Goal: Task Accomplishment & Management: Use online tool/utility

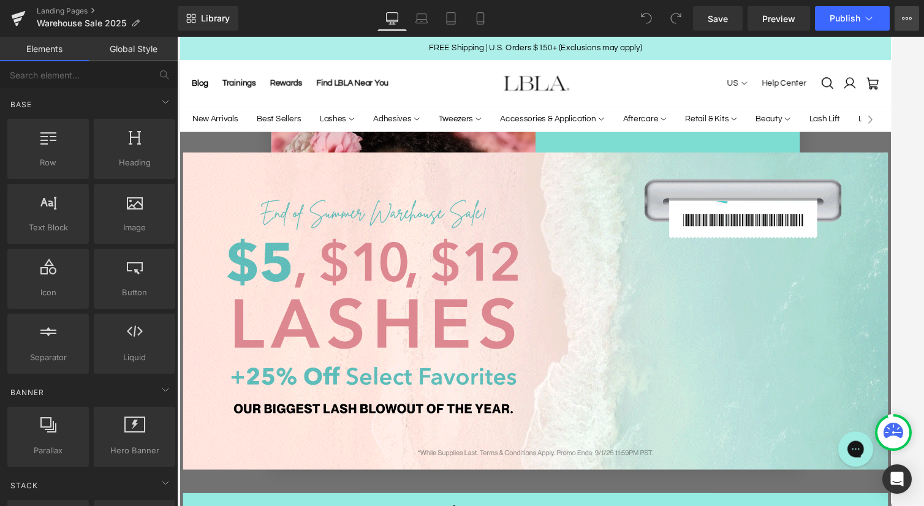
click at [887, 18] on button "View Live Page View with current Template Save Template to Library Schedule Pub…" at bounding box center [906, 18] width 25 height 25
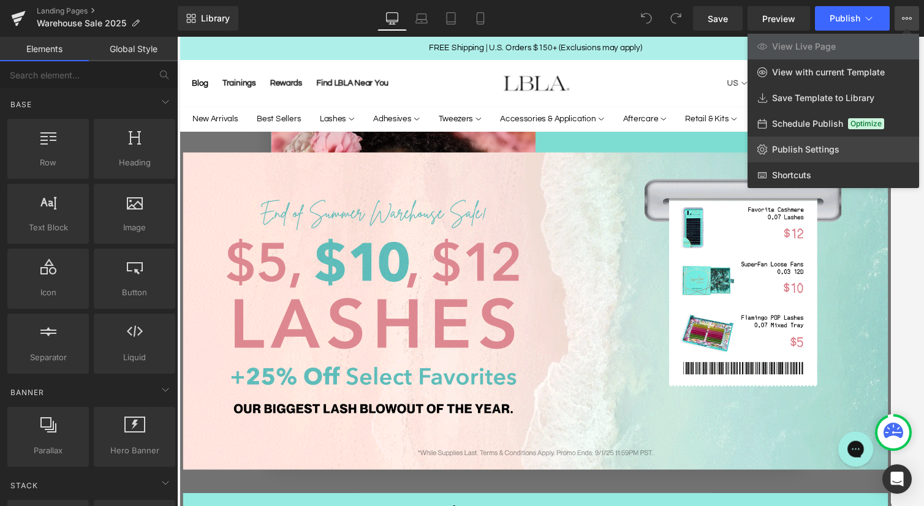
click at [796, 151] on span "Publish Settings" at bounding box center [805, 149] width 67 height 11
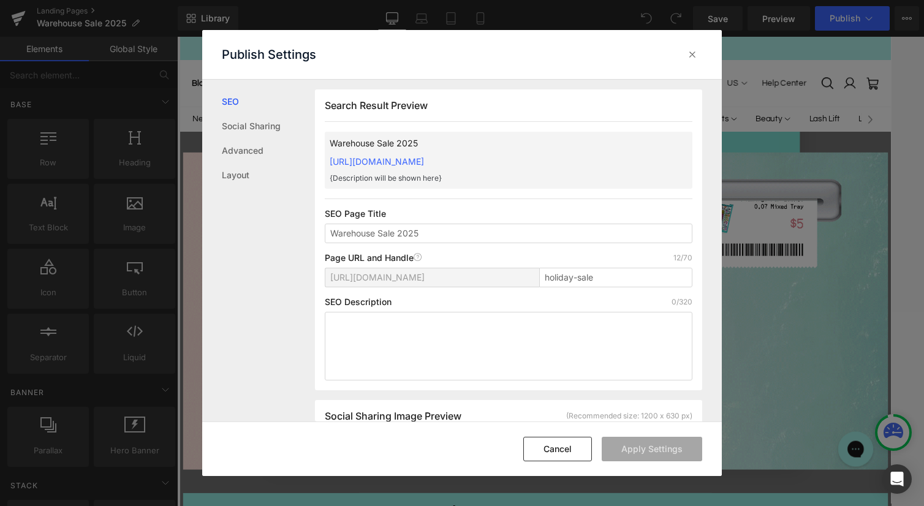
scroll to position [1, 0]
drag, startPoint x: 606, startPoint y: 276, endPoint x: 524, endPoint y: 276, distance: 82.1
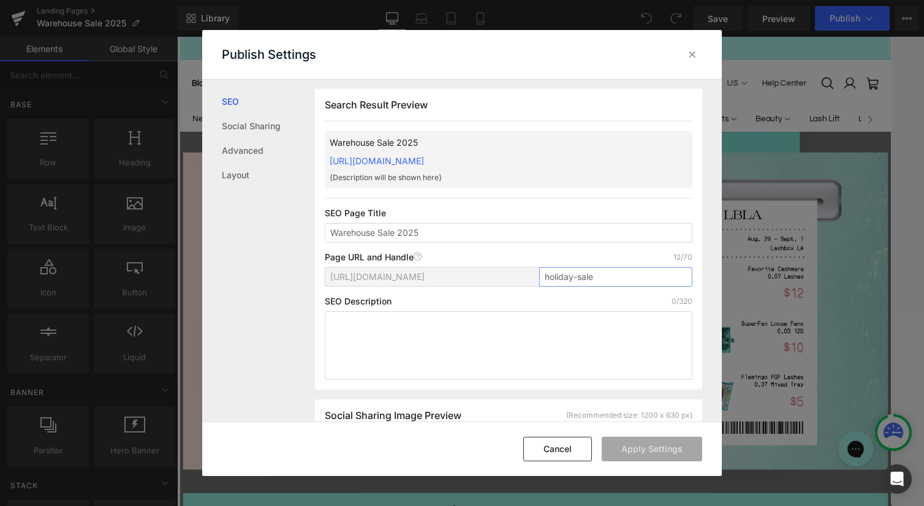
click at [640, 249] on div "https://lash-box-la.myshopify.com/pages/ holiday-sale" at bounding box center [684, 196] width 89 height 107
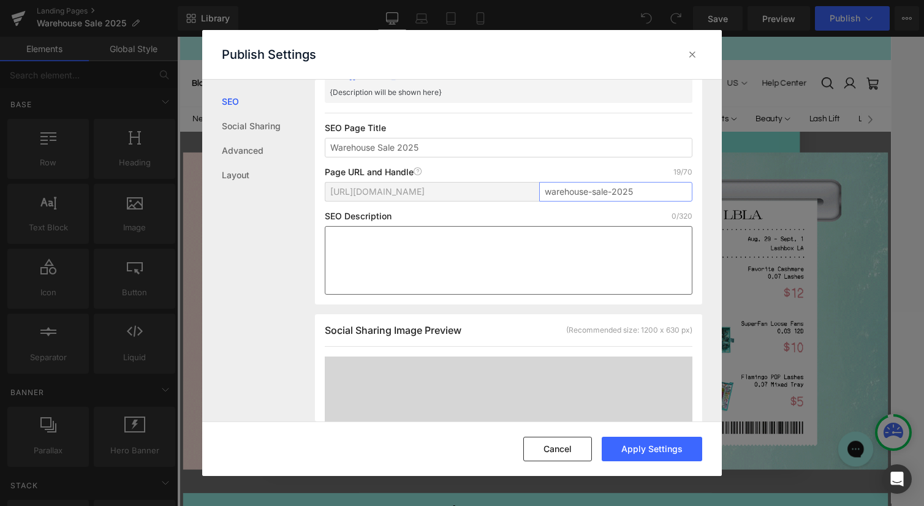
scroll to position [87, 0]
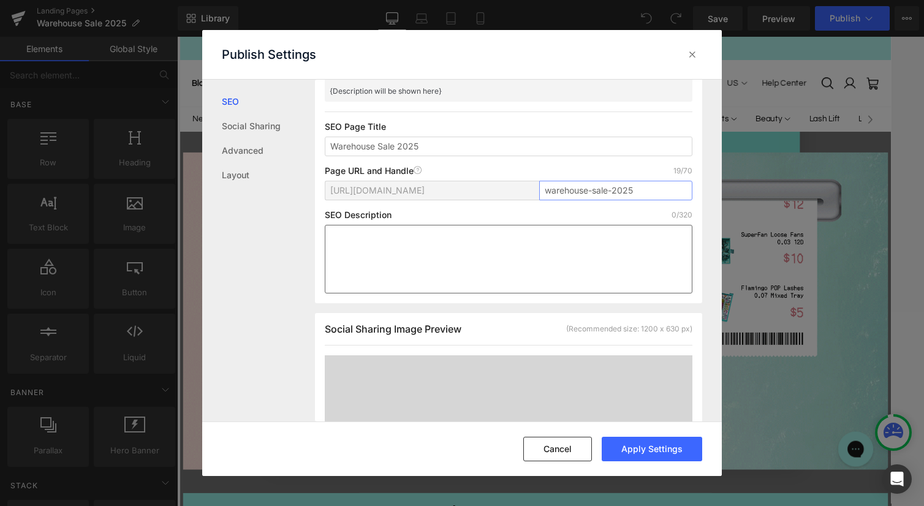
type input "warehouse-sale-2025"
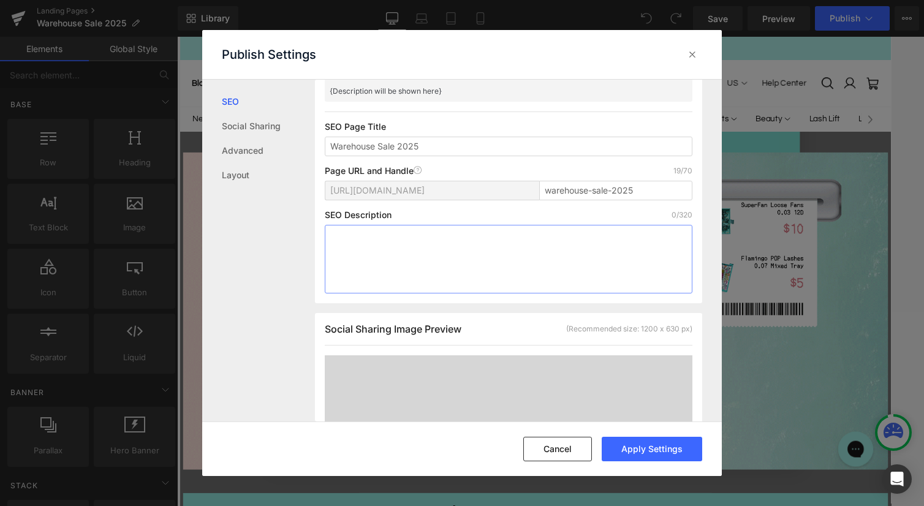
click at [502, 248] on textarea at bounding box center [509, 259] width 368 height 69
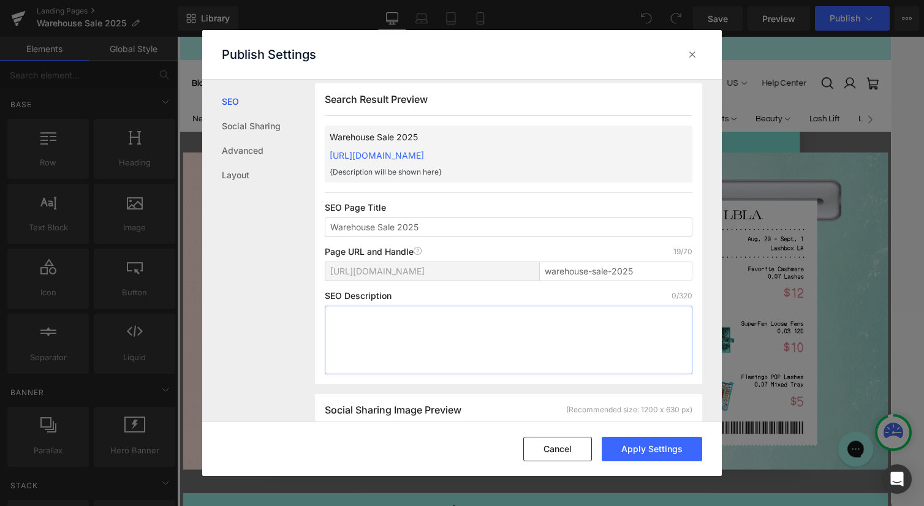
scroll to position [0, 0]
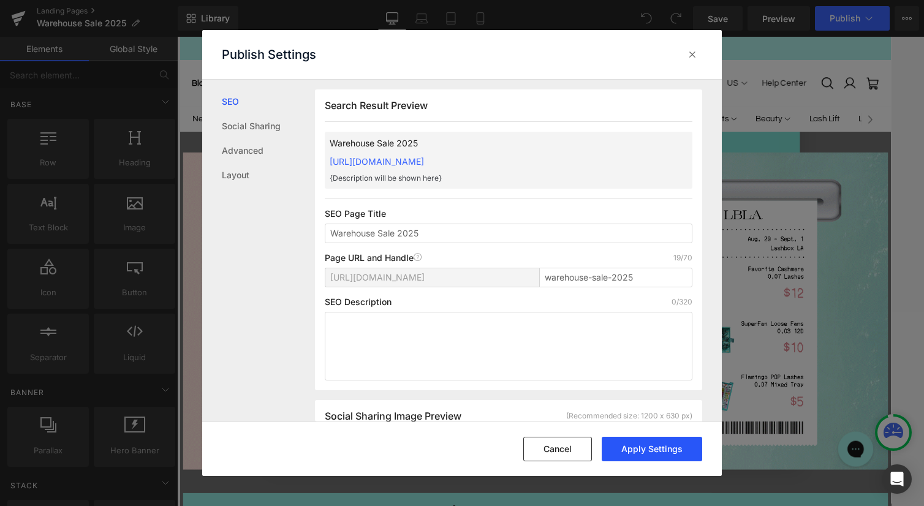
click at [442, 99] on button "Apply Settings" at bounding box center [388, 87] width 108 height 26
click at [689, 57] on icon at bounding box center [692, 54] width 12 height 12
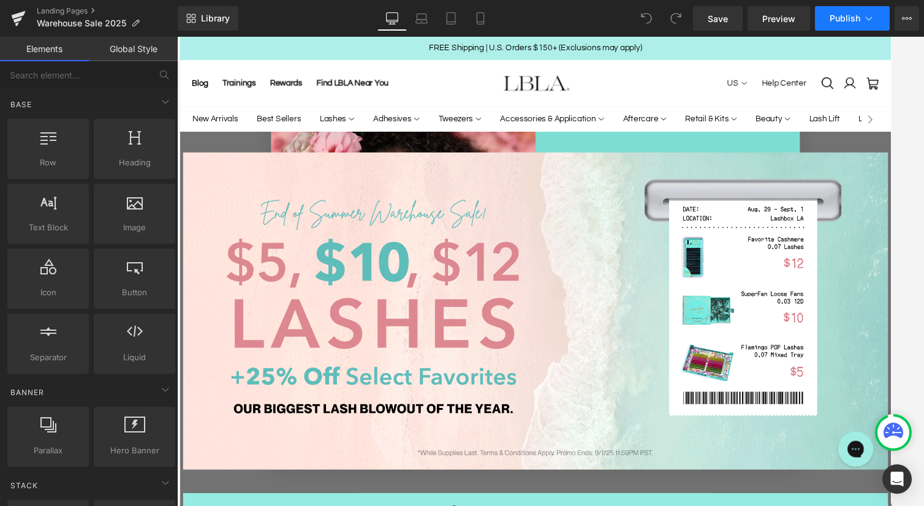
click at [874, 20] on icon at bounding box center [869, 18] width 12 height 12
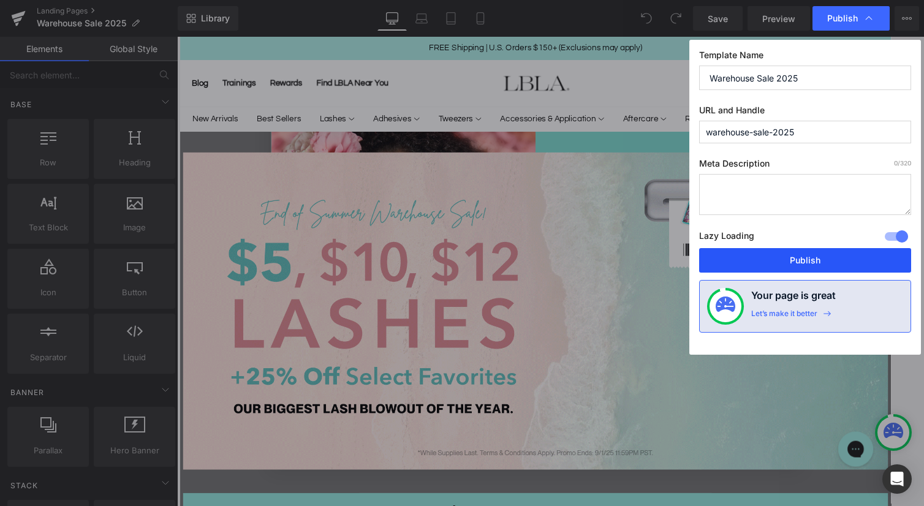
click at [812, 263] on button "Publish" at bounding box center [805, 260] width 212 height 25
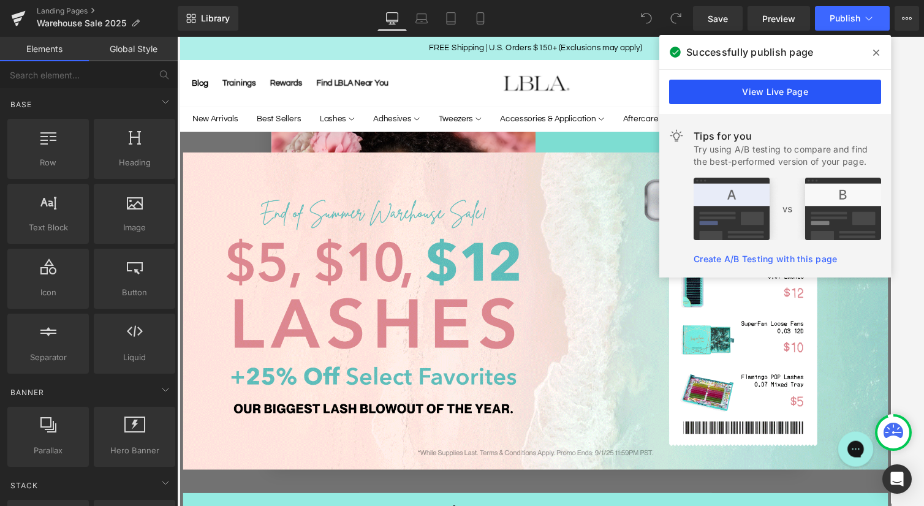
click at [792, 89] on link "View Live Page" at bounding box center [775, 92] width 212 height 25
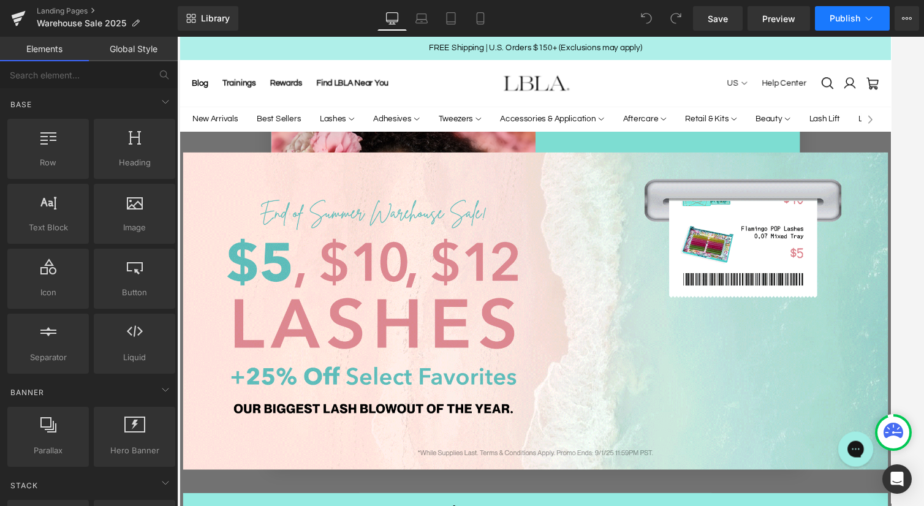
click at [860, 13] on button "Publish" at bounding box center [852, 18] width 75 height 25
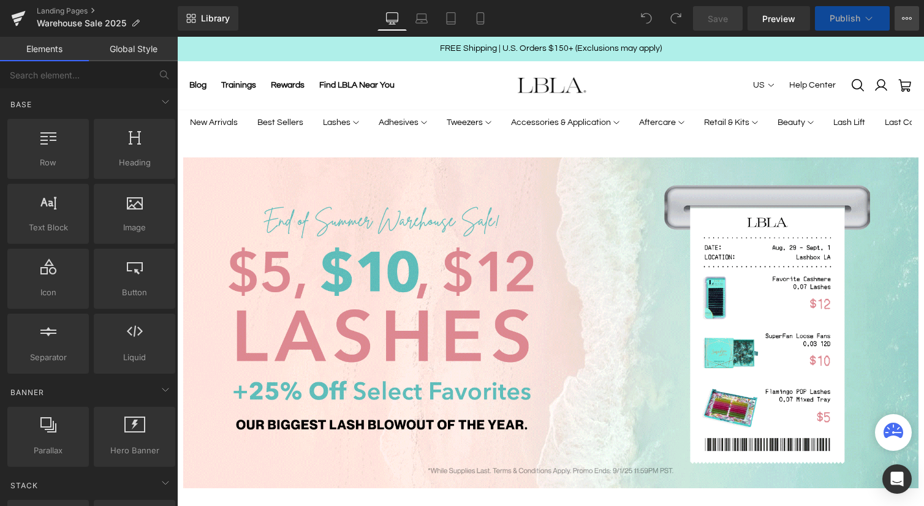
click at [909, 17] on icon at bounding box center [910, 18] width 3 height 2
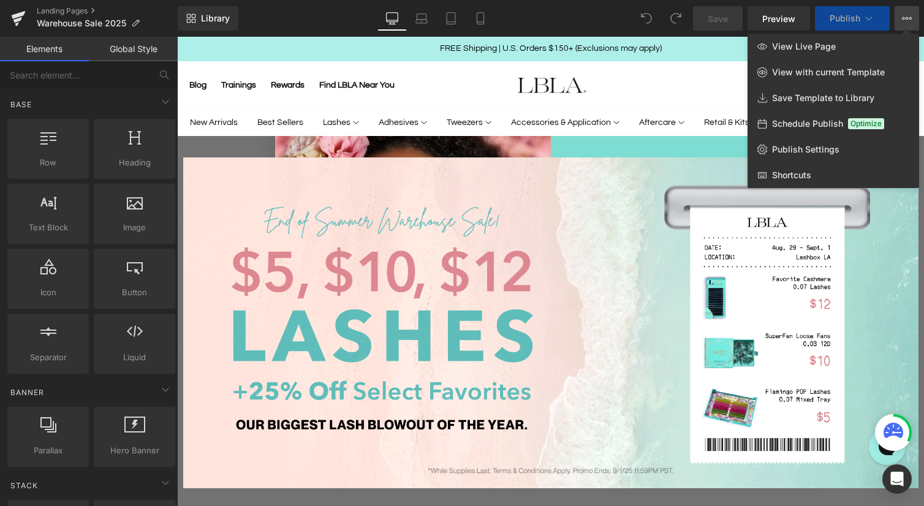
click at [711, 43] on div at bounding box center [550, 271] width 747 height 469
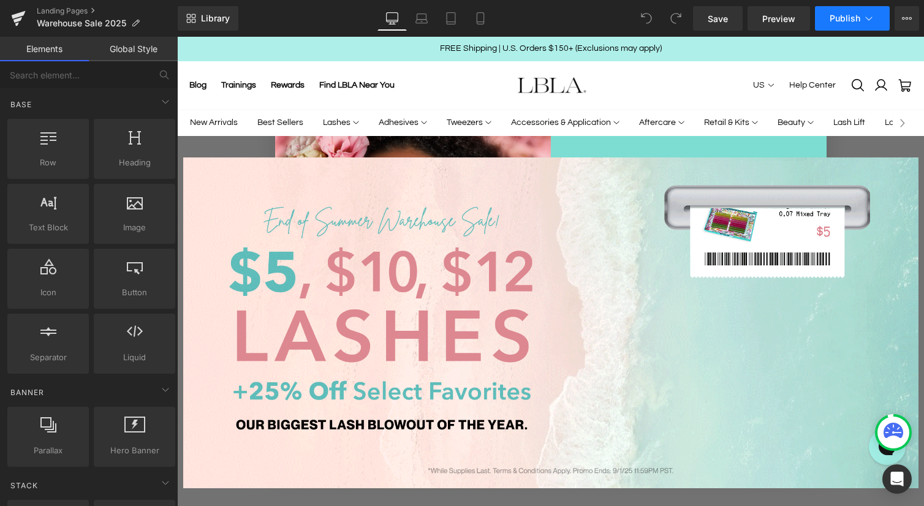
click at [871, 15] on icon at bounding box center [869, 18] width 12 height 12
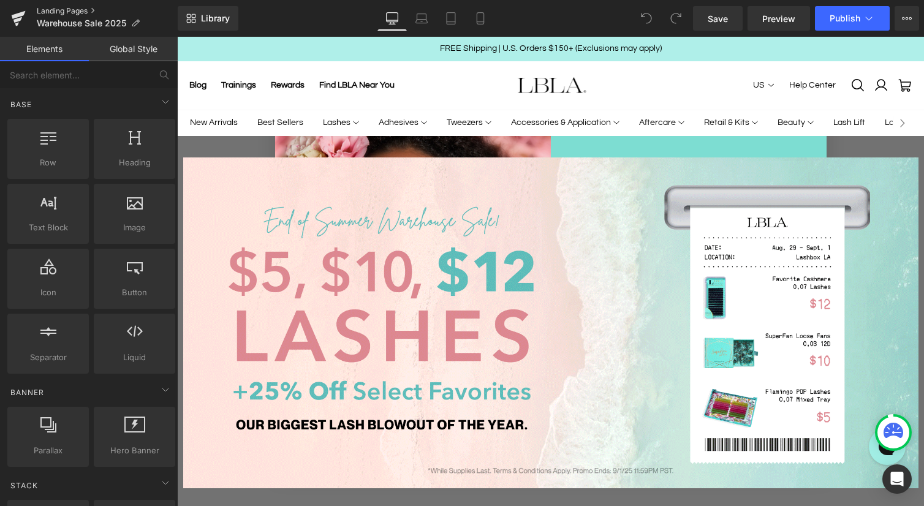
click at [73, 13] on link "Landing Pages" at bounding box center [107, 11] width 141 height 10
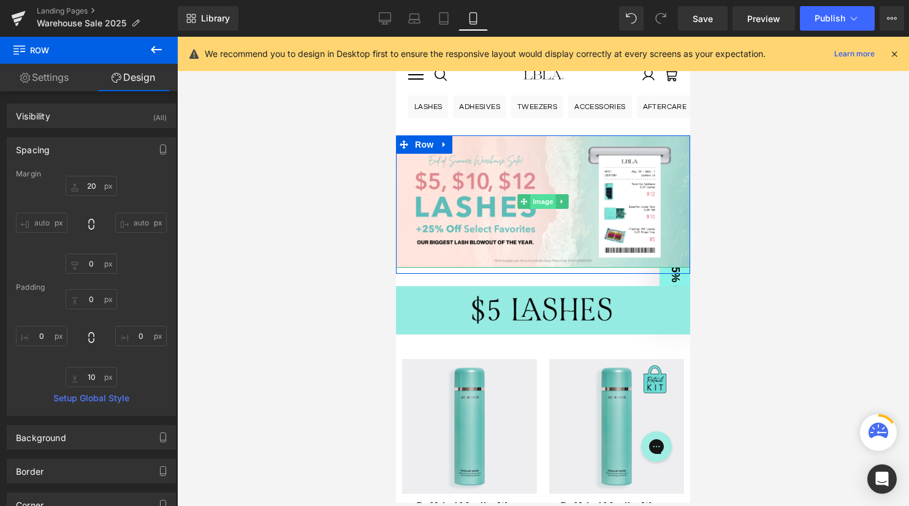
click at [545, 200] on span "Image" at bounding box center [543, 201] width 26 height 15
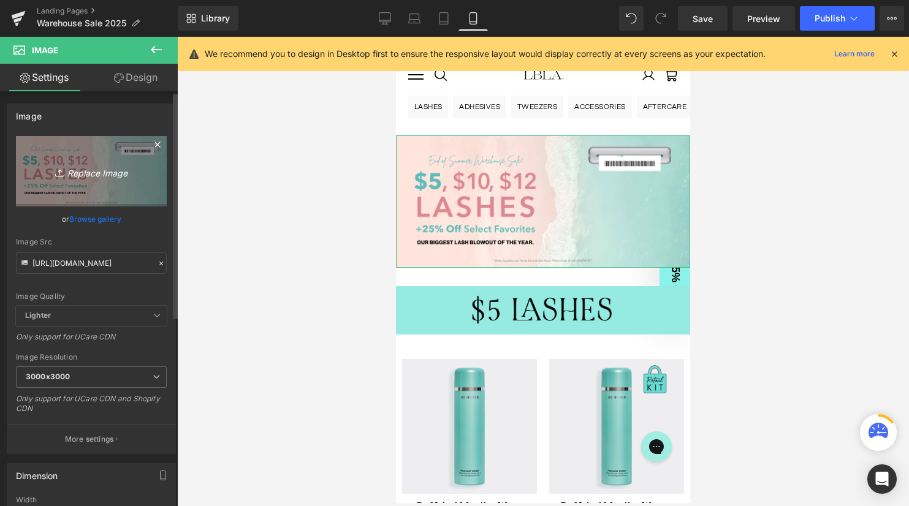
click at [87, 169] on icon "Replace Image" at bounding box center [91, 171] width 98 height 15
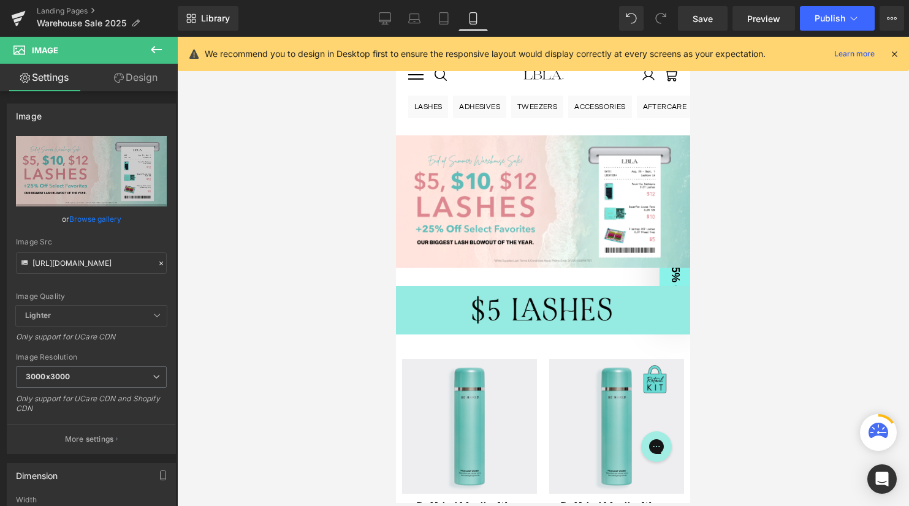
type input "C:\fakepath\PROBanner_MOBILE_WarehouseSale2025.gif"
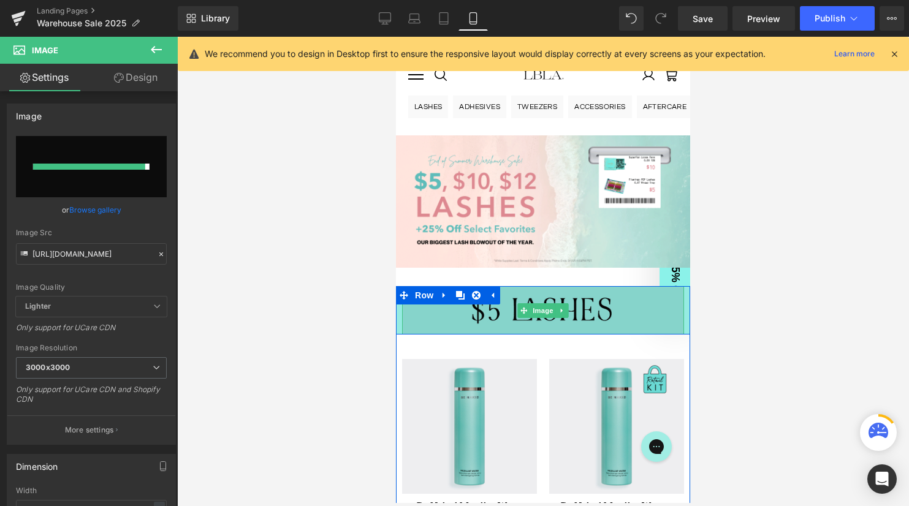
type input "[URL][DOMAIN_NAME]"
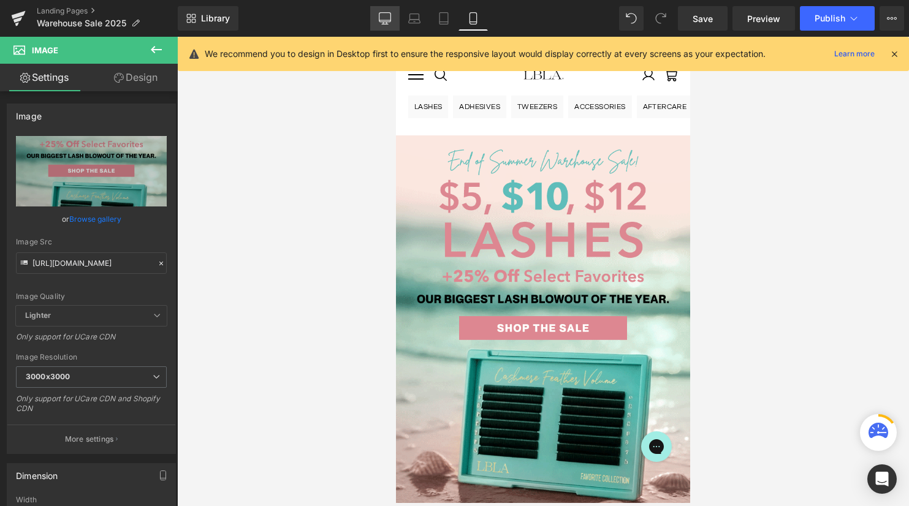
click at [383, 12] on link "Desktop" at bounding box center [384, 18] width 29 height 25
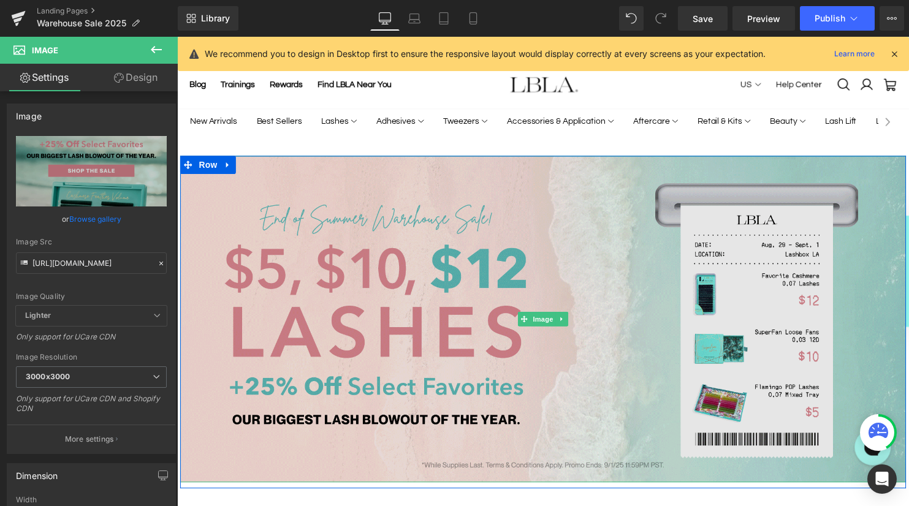
click at [526, 244] on img at bounding box center [547, 322] width 735 height 331
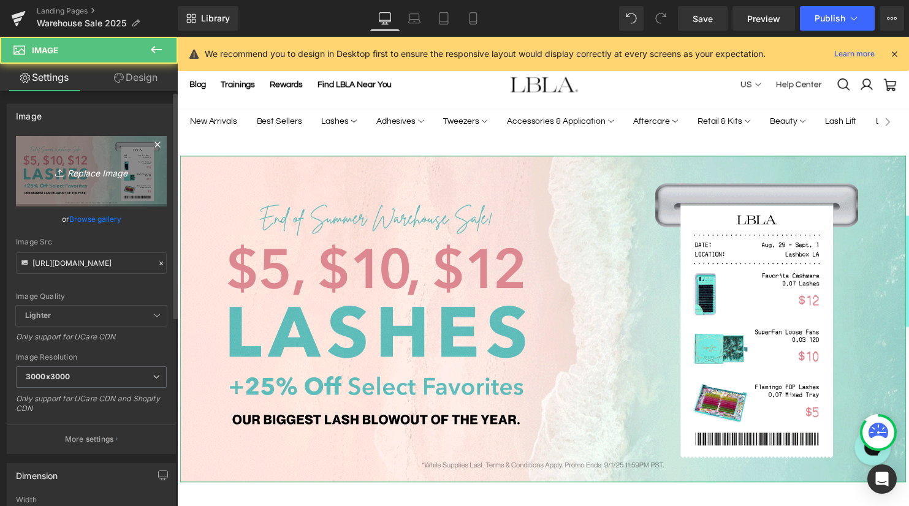
click at [80, 170] on icon "Replace Image" at bounding box center [91, 171] width 98 height 15
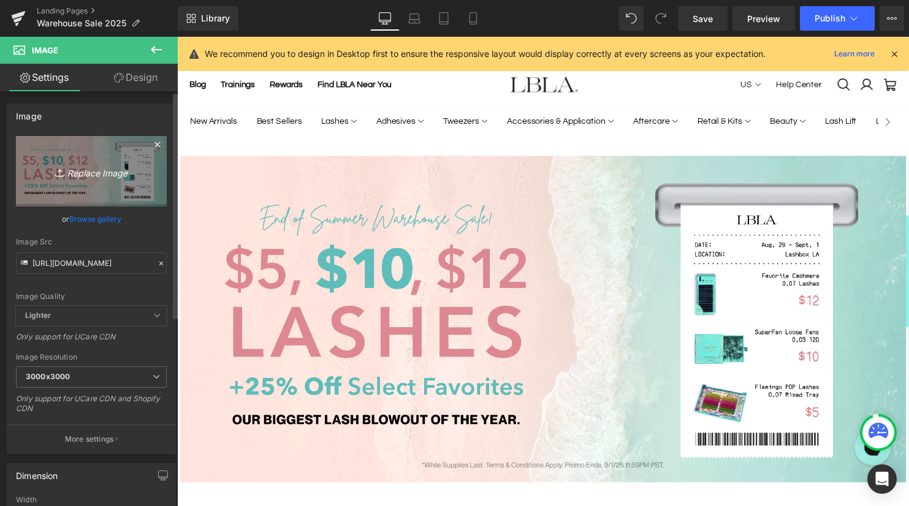
type input "C:\fakepath\PROBanner_COLLECTION_WarehouseSale2025B.gif"
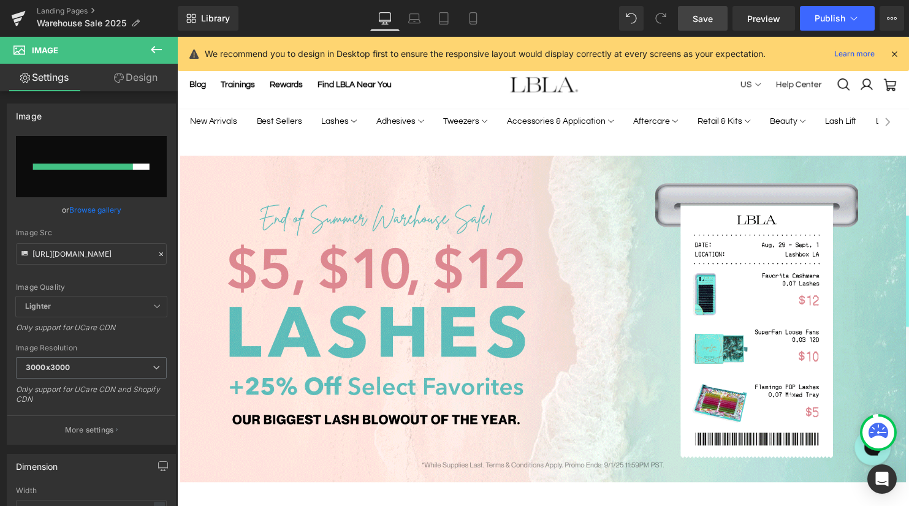
click at [695, 18] on span "Save" at bounding box center [702, 18] width 20 height 13
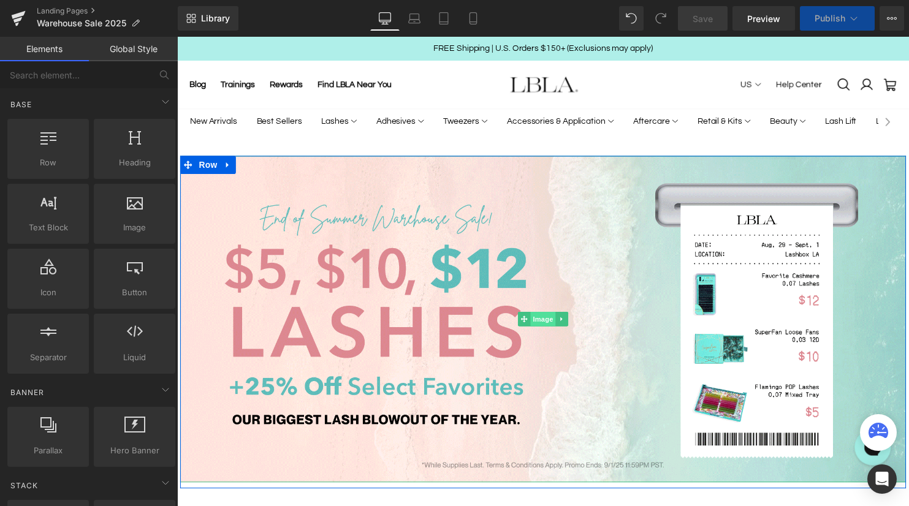
click at [546, 321] on span "Image" at bounding box center [548, 323] width 26 height 15
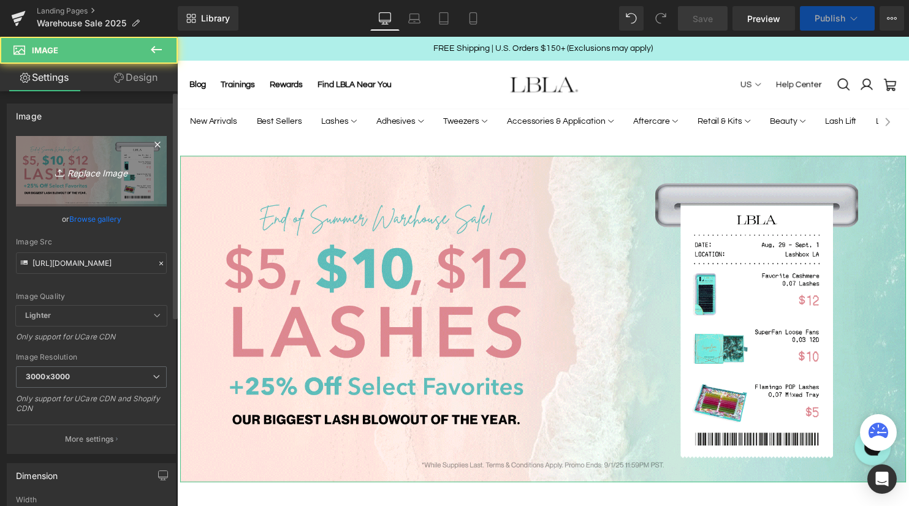
click at [71, 175] on icon "Replace Image" at bounding box center [91, 171] width 98 height 15
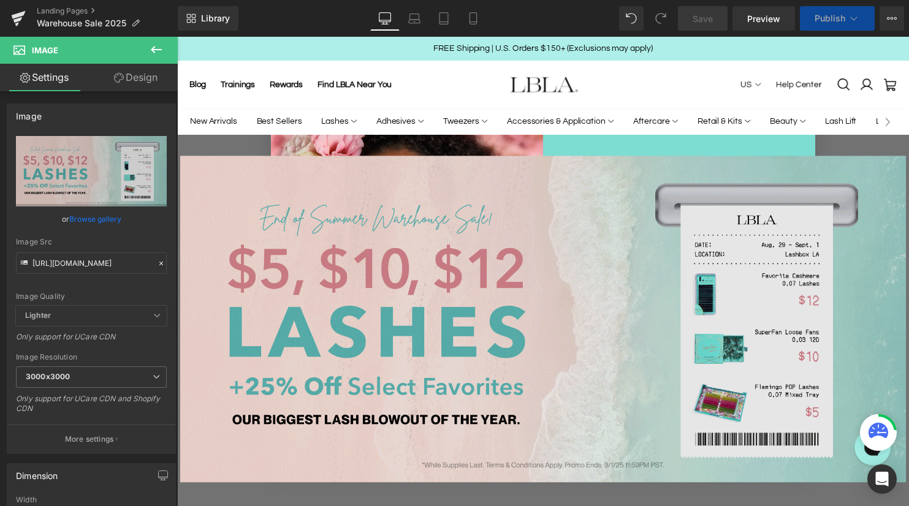
type input "C:\fakepath\PROBanner_COLLECTION_WarehouseSale2025B.gif"
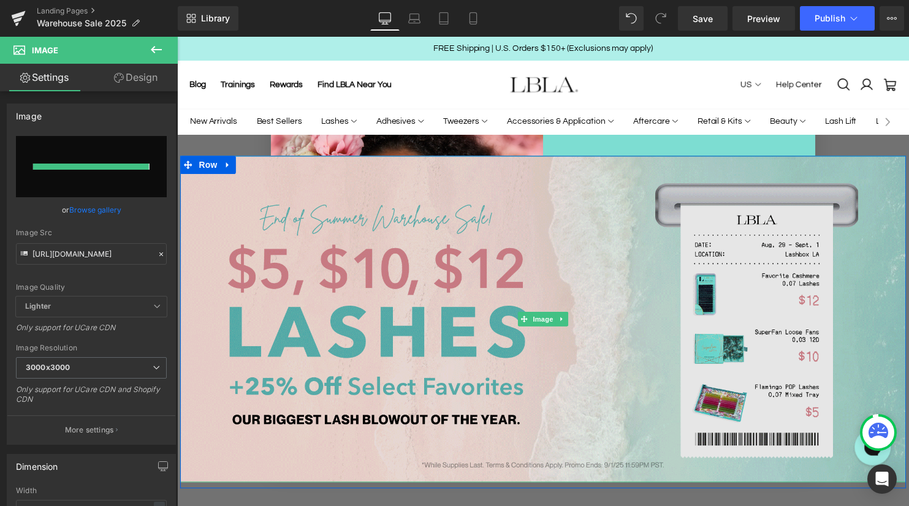
type input "https://ucarecdn.com/4736d572-b718-46f0-843a-b8241908dac6/PROBanner_COLLECTION_…"
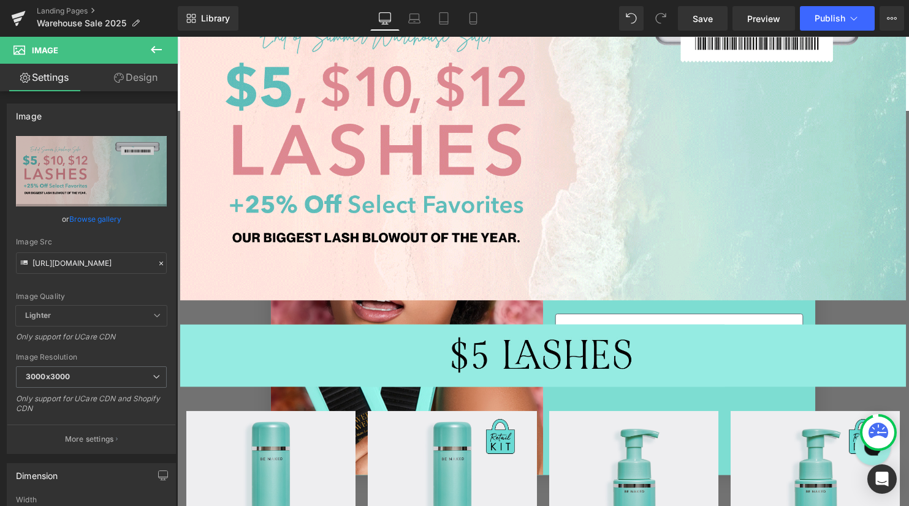
scroll to position [13, 0]
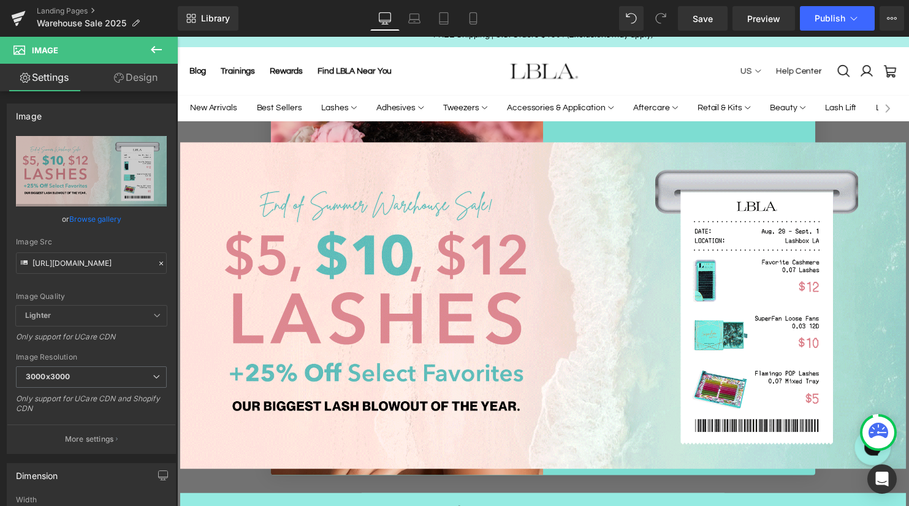
click at [154, 48] on icon at bounding box center [156, 49] width 15 height 15
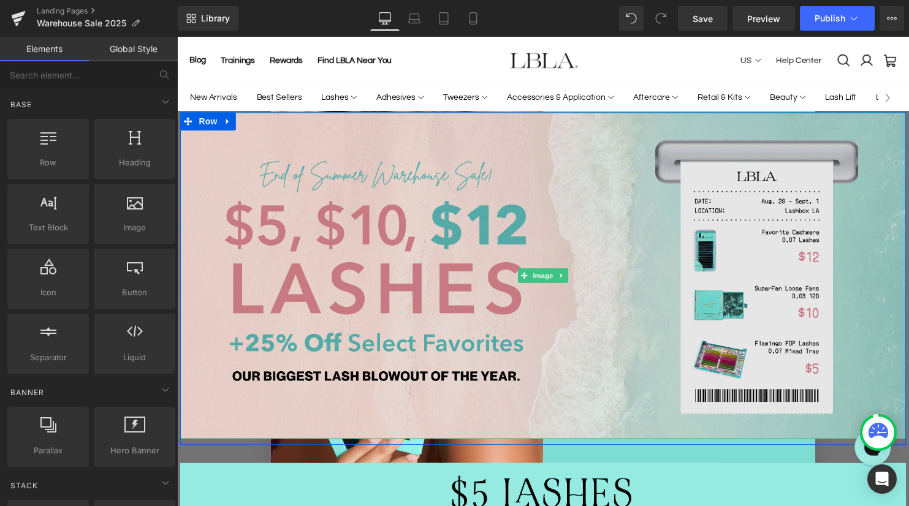
scroll to position [0, 0]
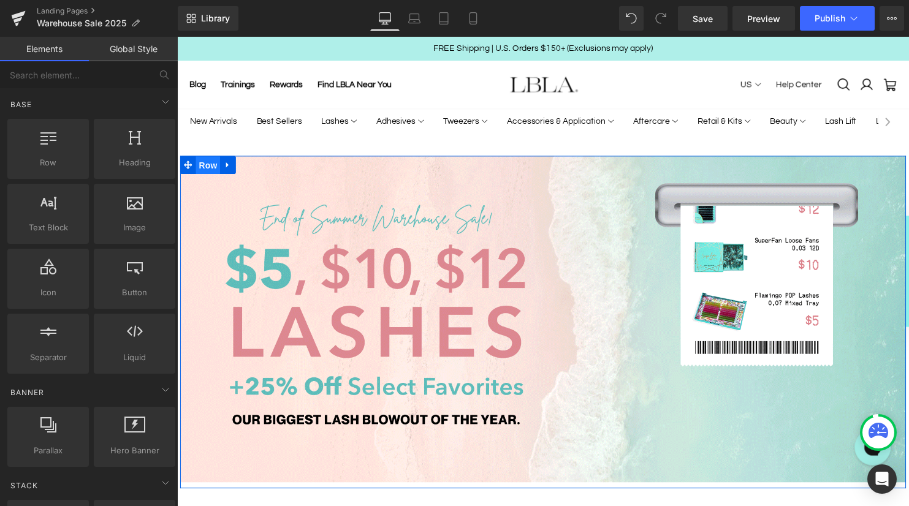
click at [206, 164] on span "Row" at bounding box center [208, 167] width 25 height 18
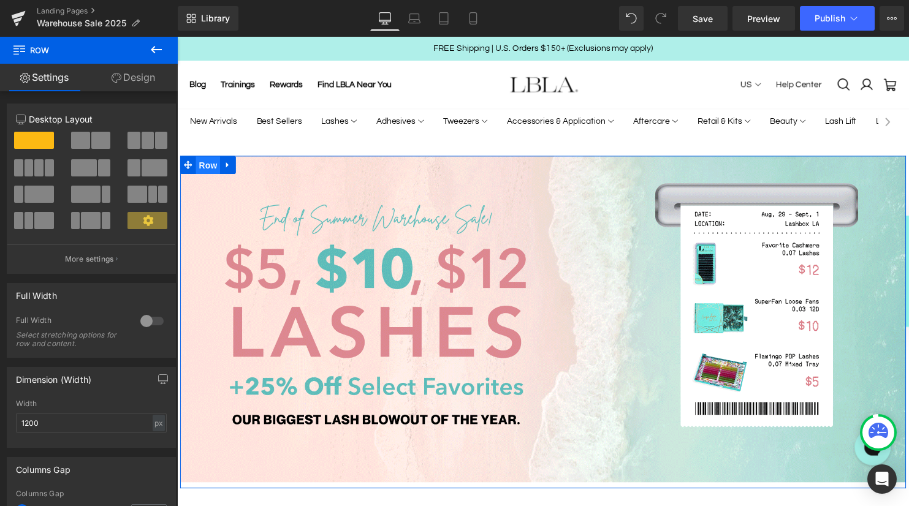
click at [215, 168] on span "Row" at bounding box center [208, 167] width 25 height 18
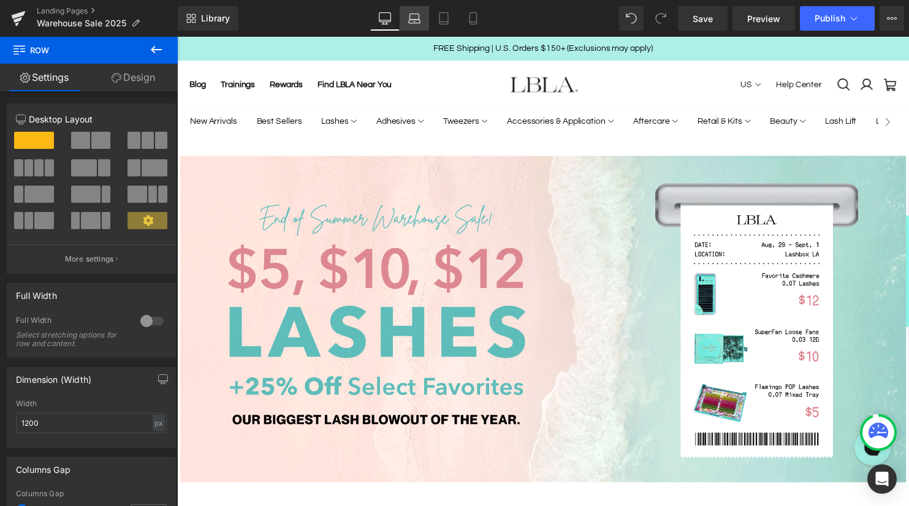
click at [407, 18] on link "Laptop" at bounding box center [413, 18] width 29 height 25
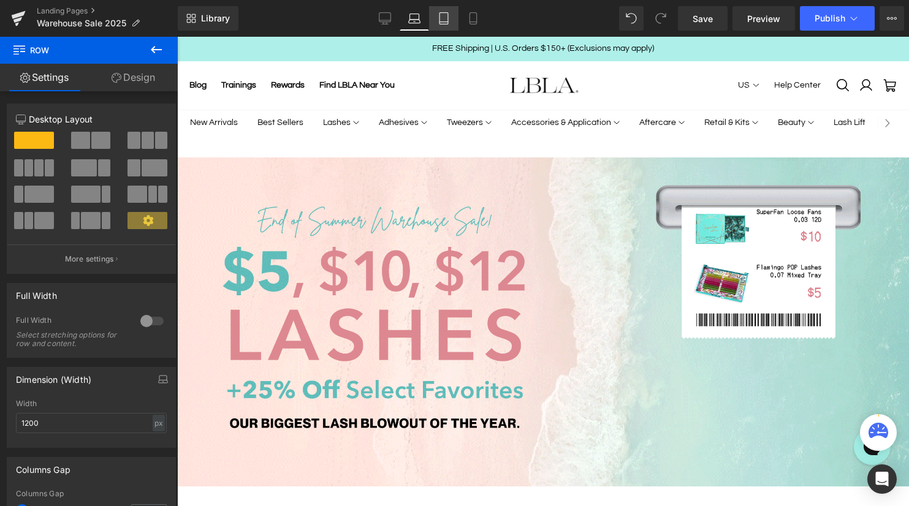
click at [442, 19] on icon at bounding box center [443, 18] width 12 height 12
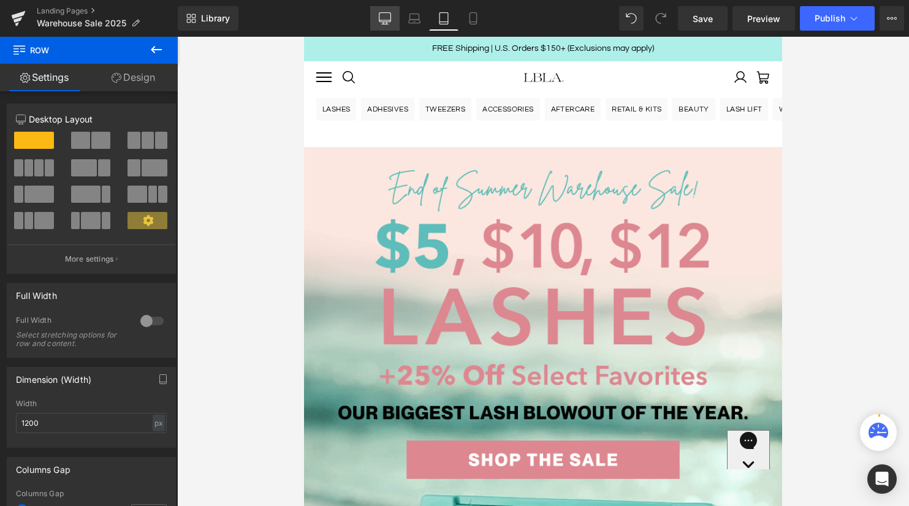
click at [388, 20] on icon at bounding box center [385, 20] width 12 height 0
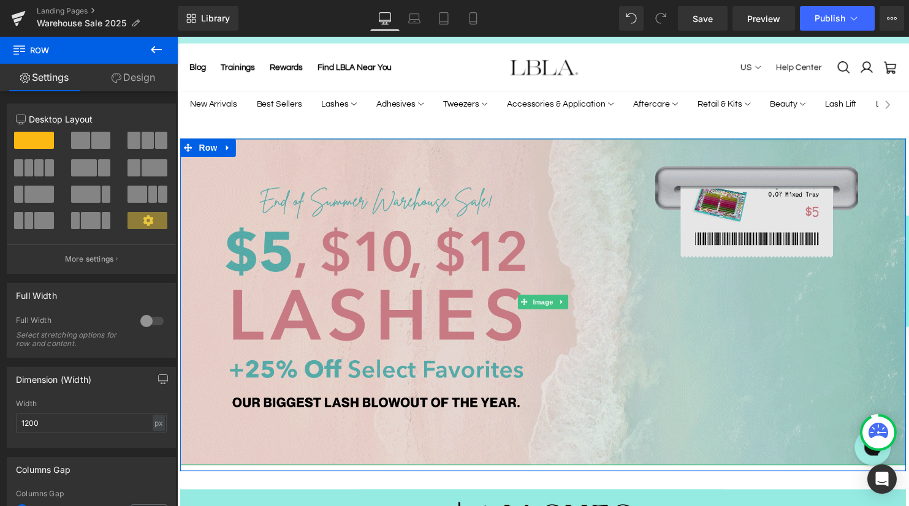
scroll to position [8, 0]
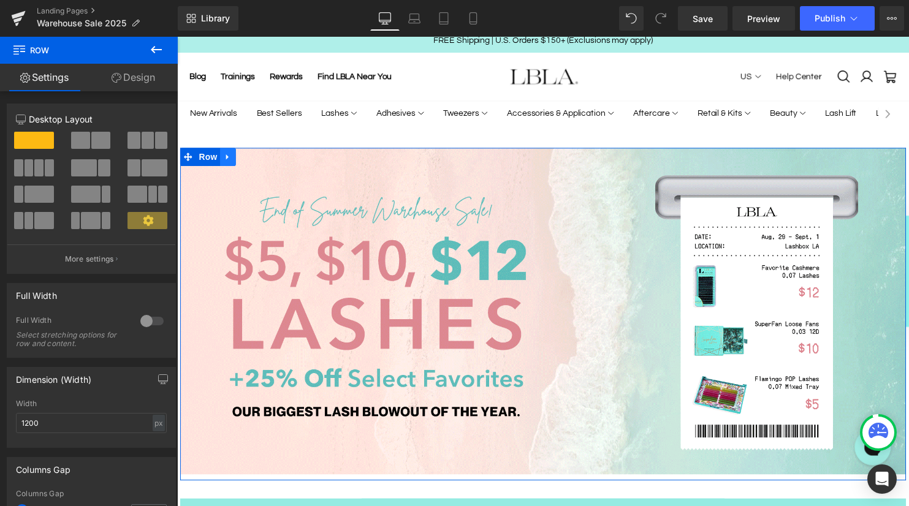
click at [228, 156] on icon at bounding box center [228, 159] width 2 height 6
click at [242, 159] on icon at bounding box center [244, 158] width 9 height 9
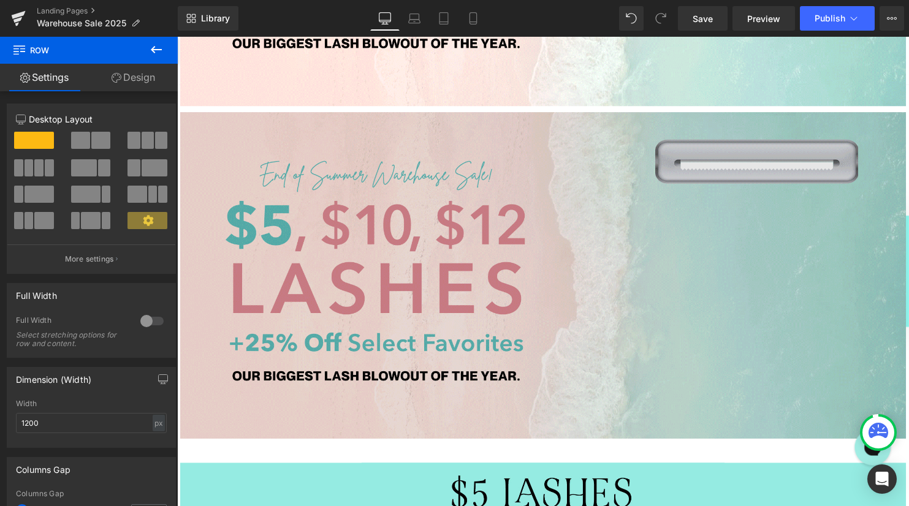
scroll to position [408, 0]
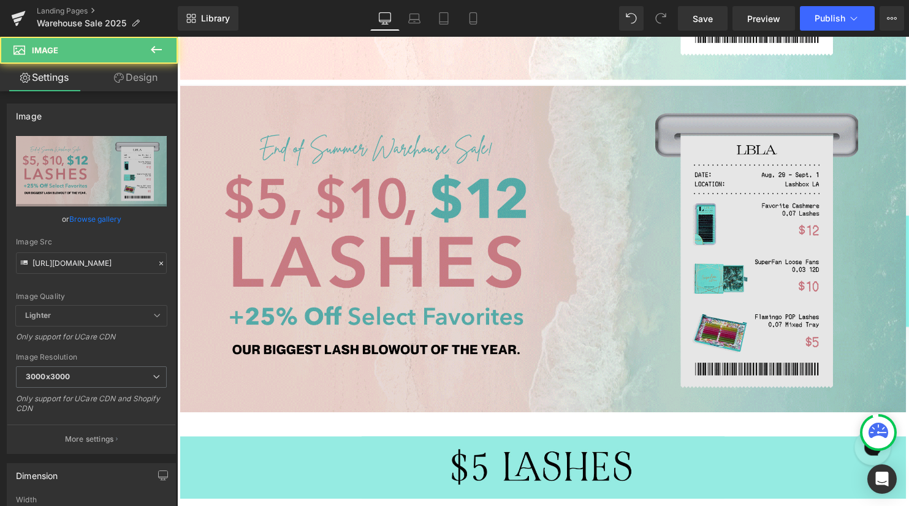
click at [448, 186] on img at bounding box center [547, 251] width 735 height 331
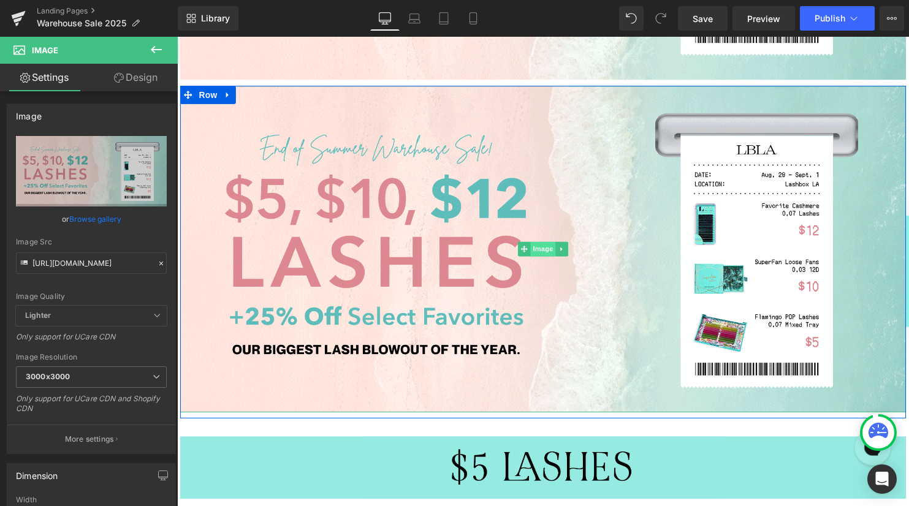
click at [549, 249] on span "Image" at bounding box center [548, 251] width 26 height 15
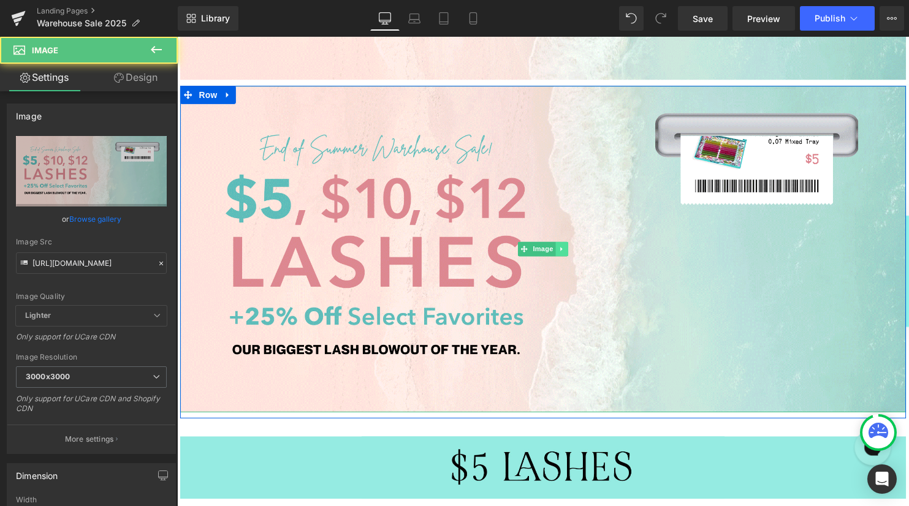
click at [565, 251] on icon at bounding box center [567, 251] width 7 height 7
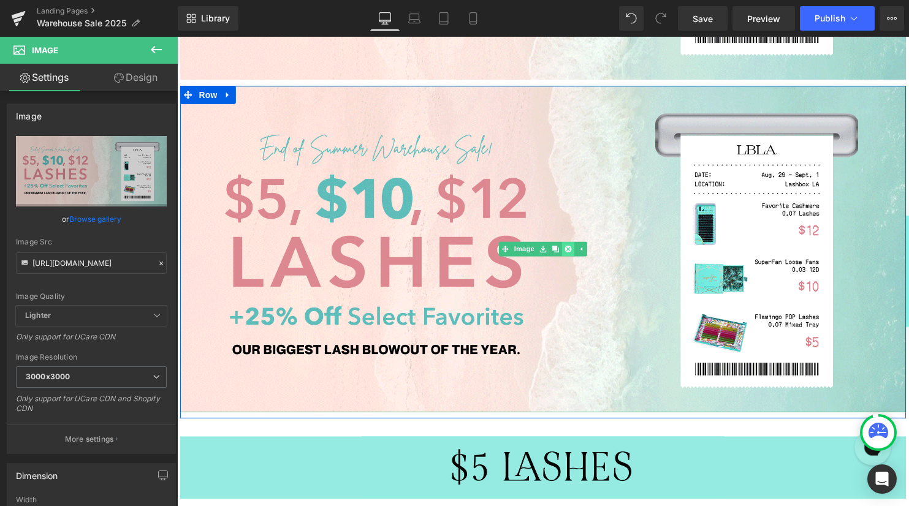
click at [572, 252] on icon at bounding box center [573, 251] width 7 height 7
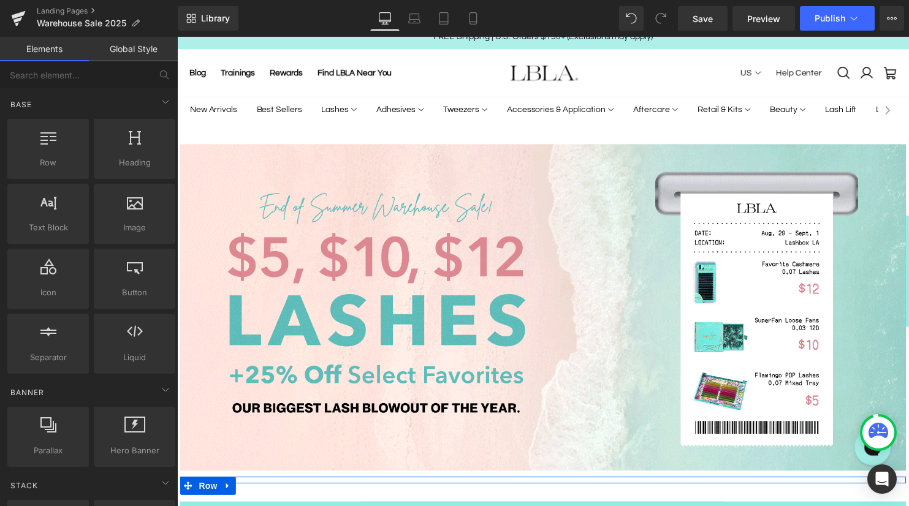
scroll to position [0, 0]
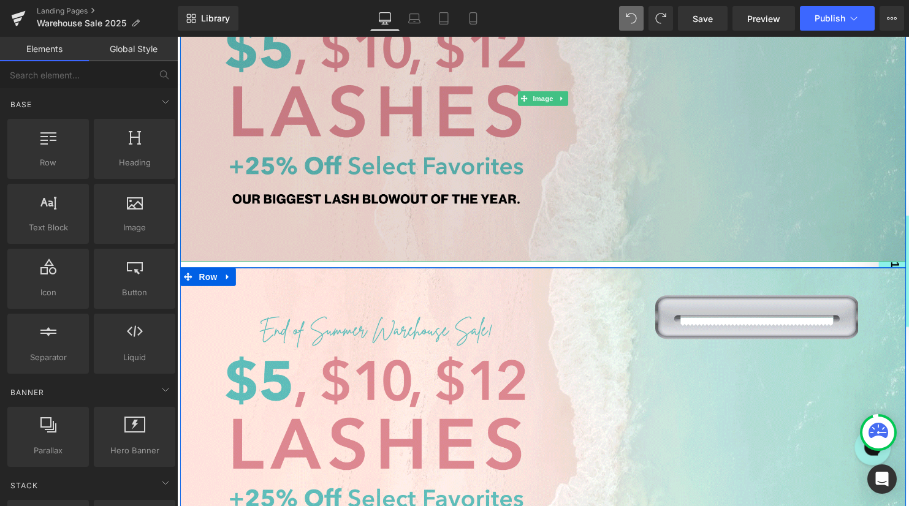
click at [493, 320] on img at bounding box center [547, 436] width 735 height 331
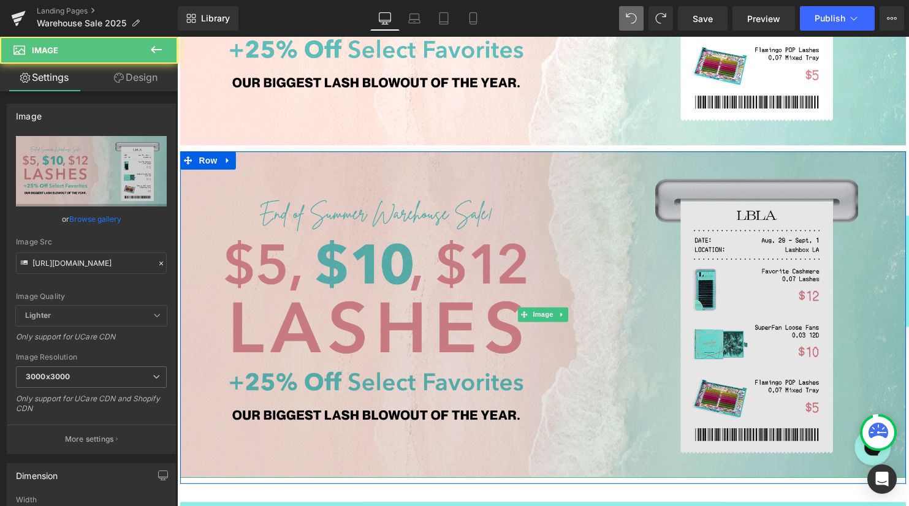
scroll to position [340, 0]
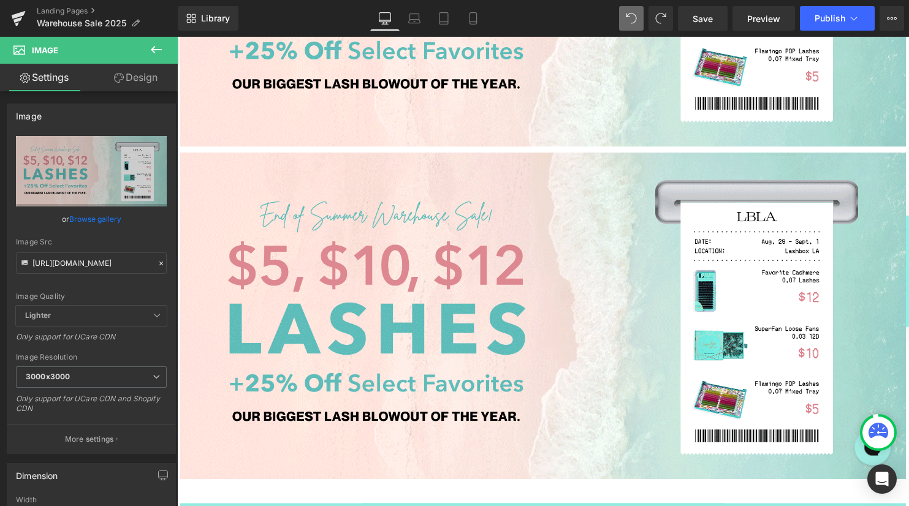
click at [148, 43] on button at bounding box center [156, 50] width 43 height 27
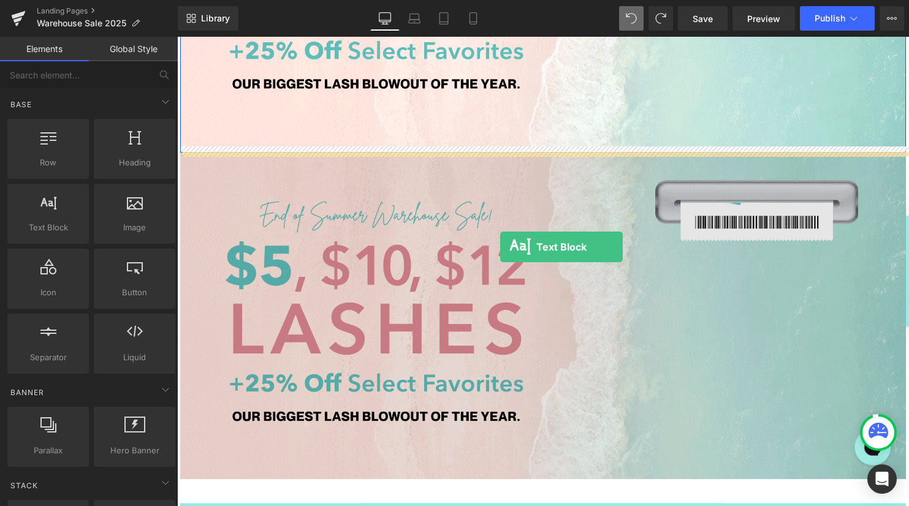
drag, startPoint x: 238, startPoint y: 254, endPoint x: 504, endPoint y: 250, distance: 266.5
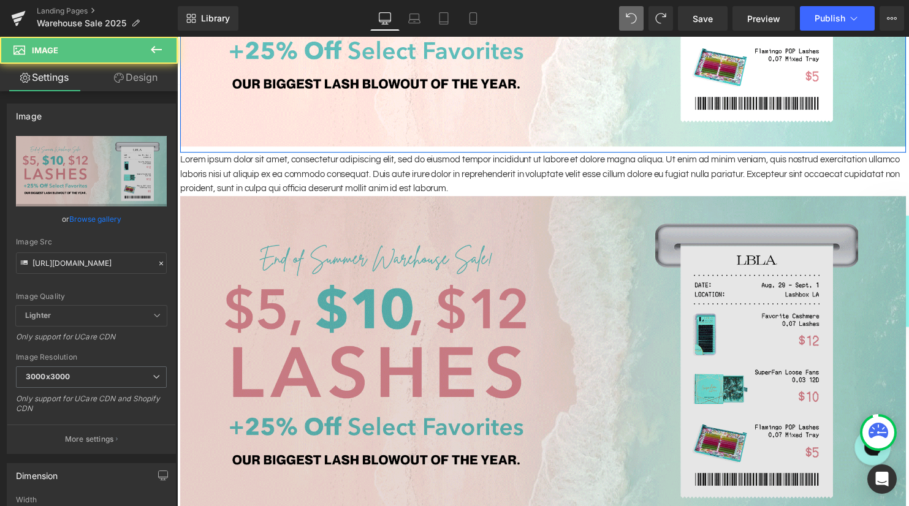
click at [511, 241] on img at bounding box center [547, 364] width 735 height 331
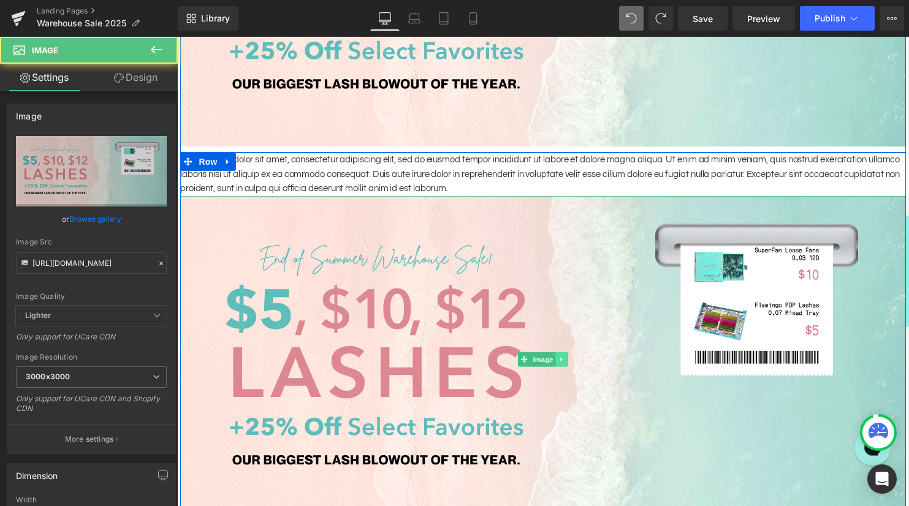
click at [569, 363] on icon at bounding box center [567, 363] width 7 height 7
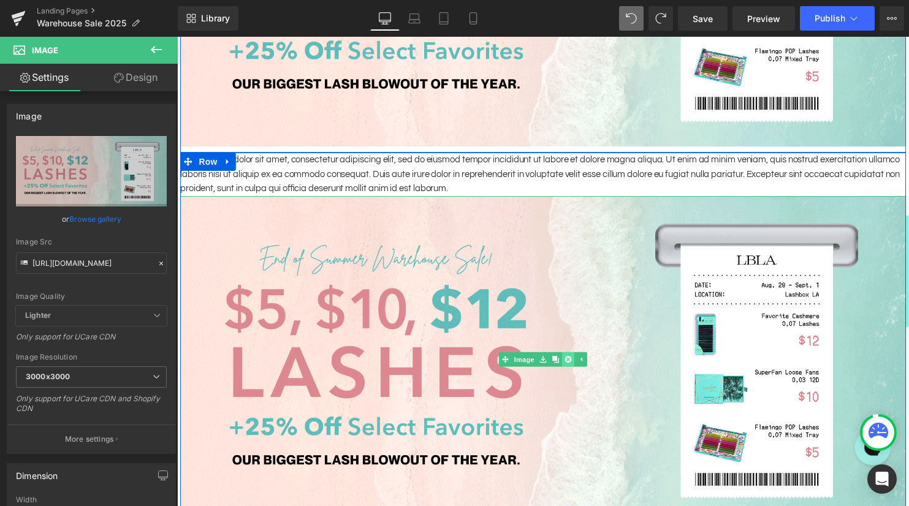
click at [573, 364] on icon at bounding box center [573, 363] width 7 height 7
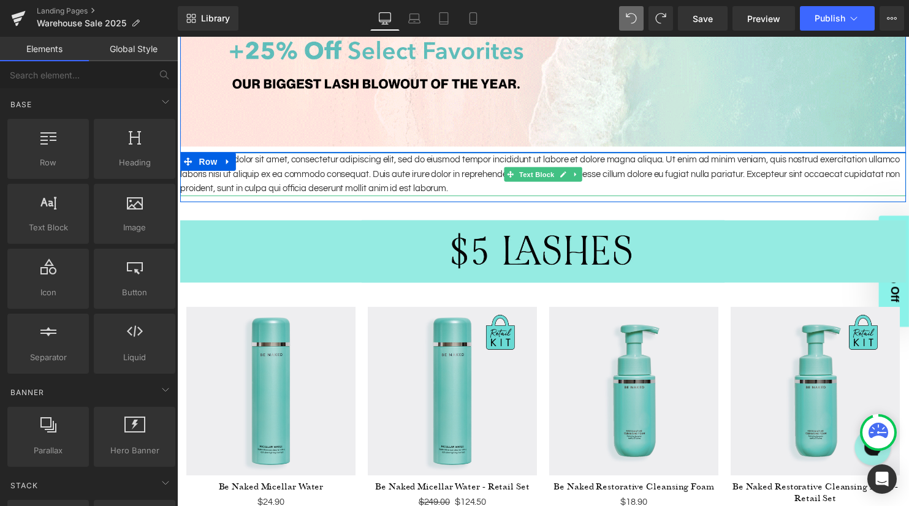
click at [467, 171] on p "Lorem ipsum dolor sit amet, consectetur adipiscing elit, sed do eiusmod tempor …" at bounding box center [547, 176] width 735 height 44
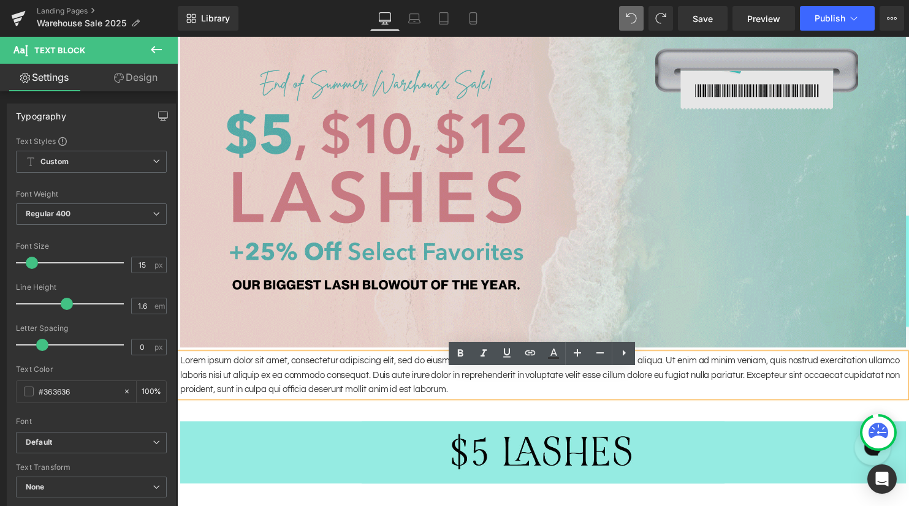
scroll to position [138, 0]
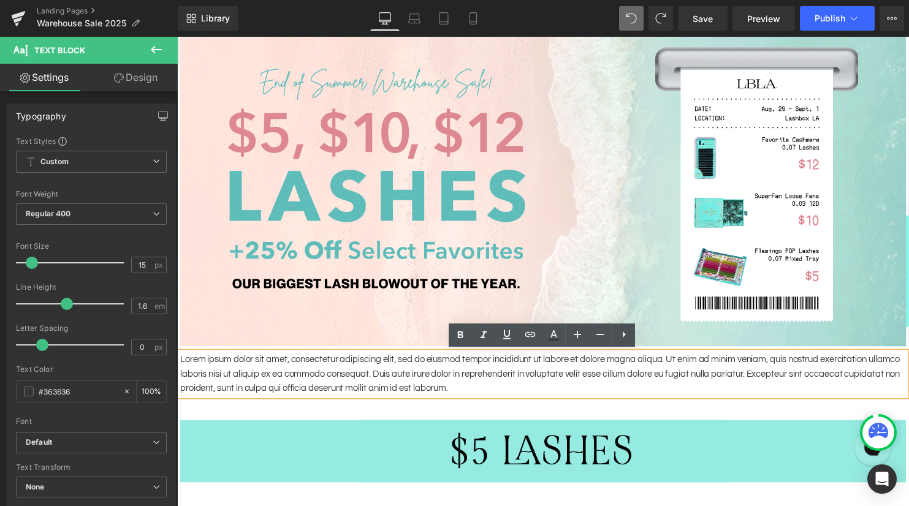
click at [395, 379] on p "Lorem ipsum dolor sit amet, consectetur adipiscing elit, sed do eiusmod tempor …" at bounding box center [547, 379] width 735 height 44
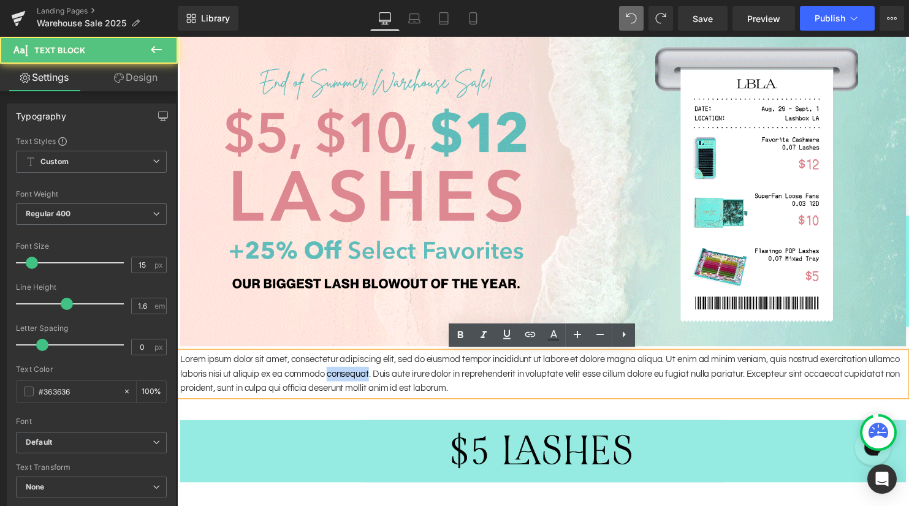
click at [395, 379] on p "Lorem ipsum dolor sit amet, consectetur adipiscing elit, sed do eiusmod tempor …" at bounding box center [547, 379] width 735 height 44
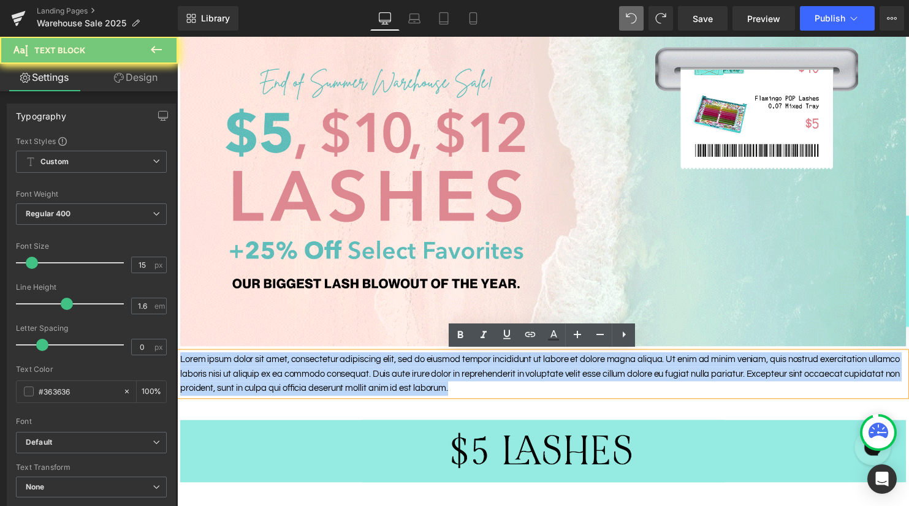
click at [395, 379] on p "Lorem ipsum dolor sit amet, consectetur adipiscing elit, sed do eiusmod tempor …" at bounding box center [547, 379] width 735 height 44
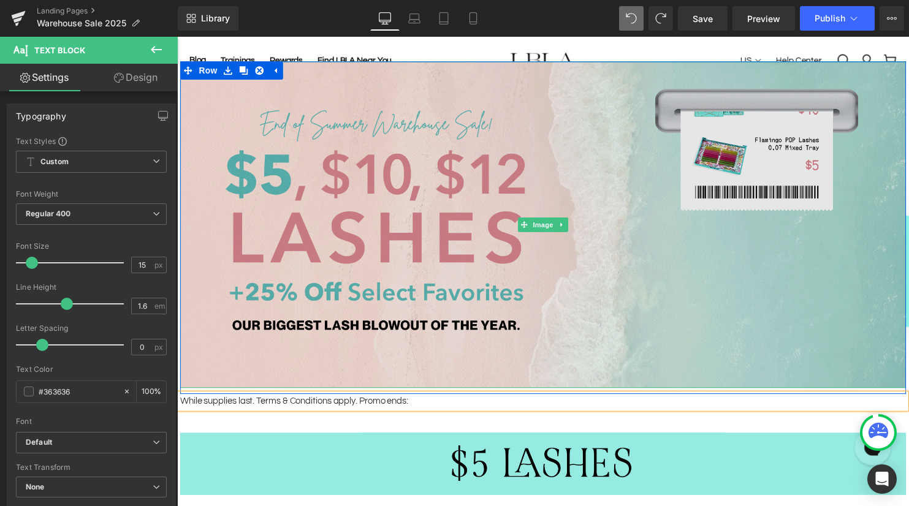
scroll to position [96, 0]
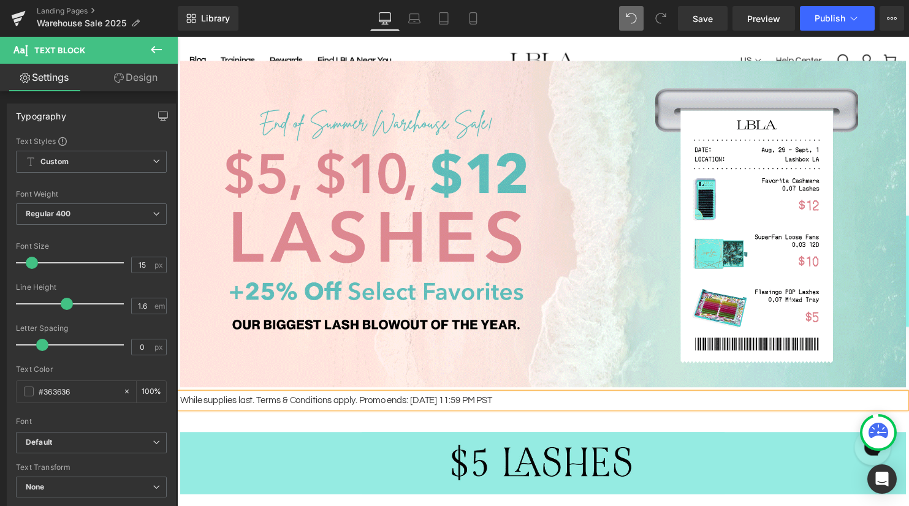
click at [471, 404] on p "While supplies last. Terms & Conditions apply. Promo ends: 9/1/25 11:59 PM PST" at bounding box center [547, 405] width 735 height 15
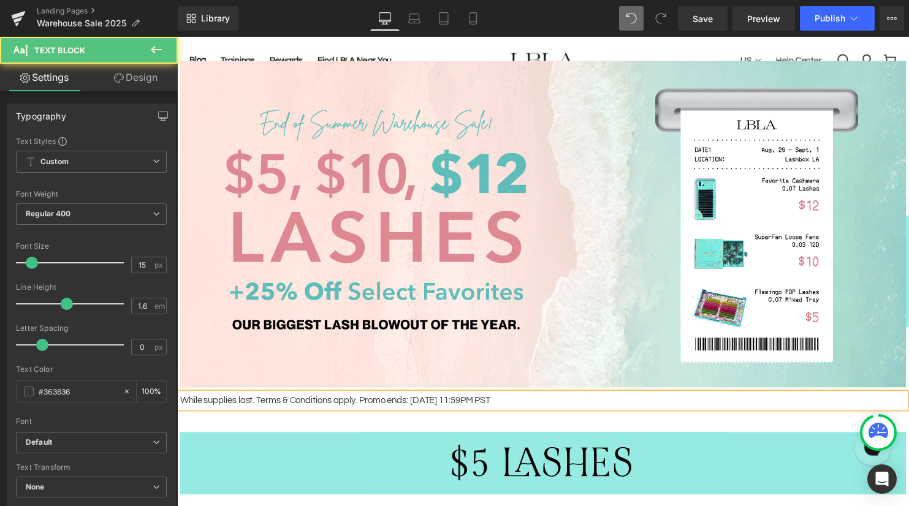
click at [436, 403] on p "While supplies last. Terms & Conditions apply. Promo ends: 9/1/25 11:59PM PST" at bounding box center [547, 405] width 735 height 15
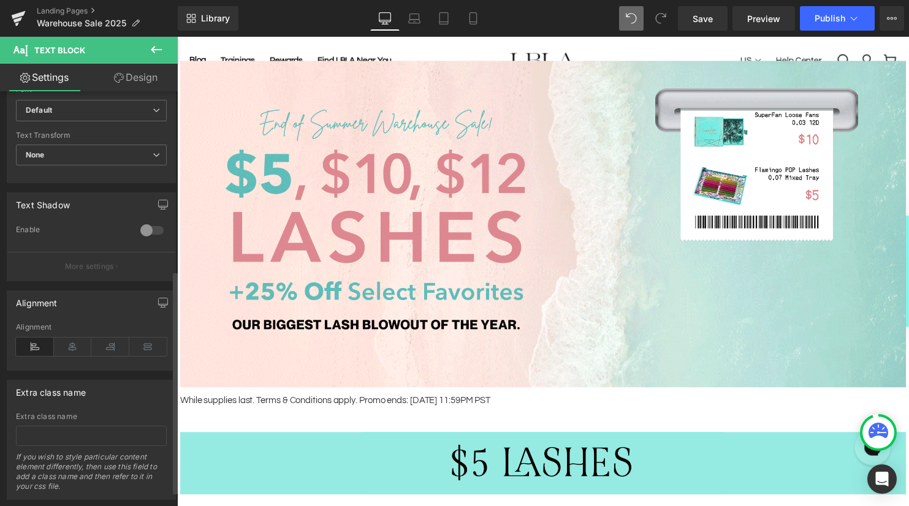
scroll to position [337, 0]
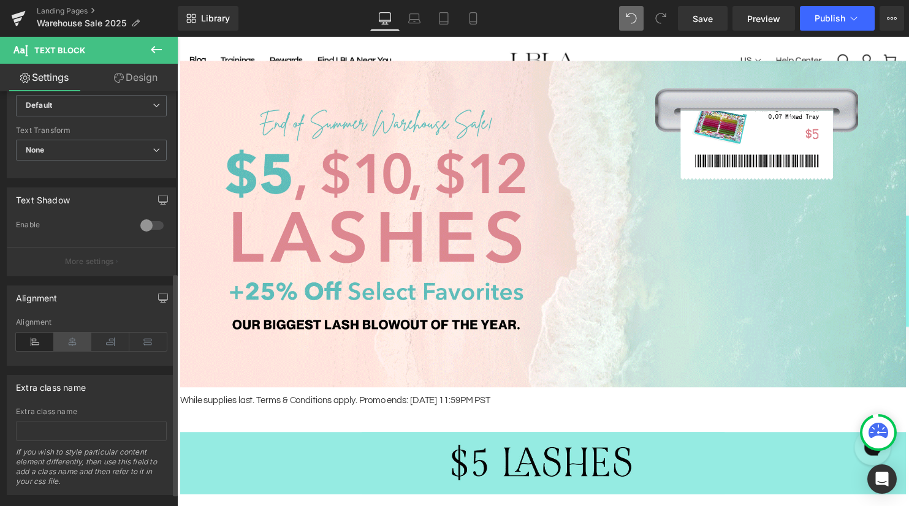
click at [73, 338] on icon at bounding box center [73, 342] width 38 height 18
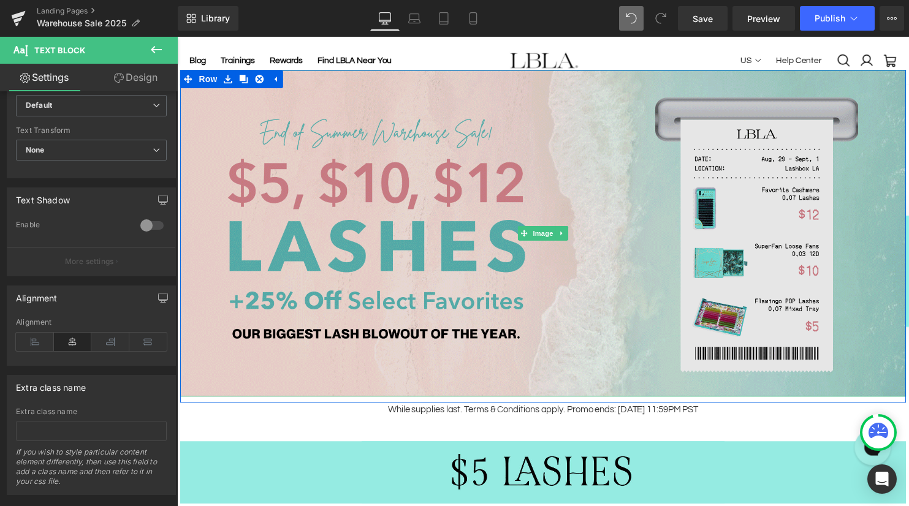
scroll to position [92, 0]
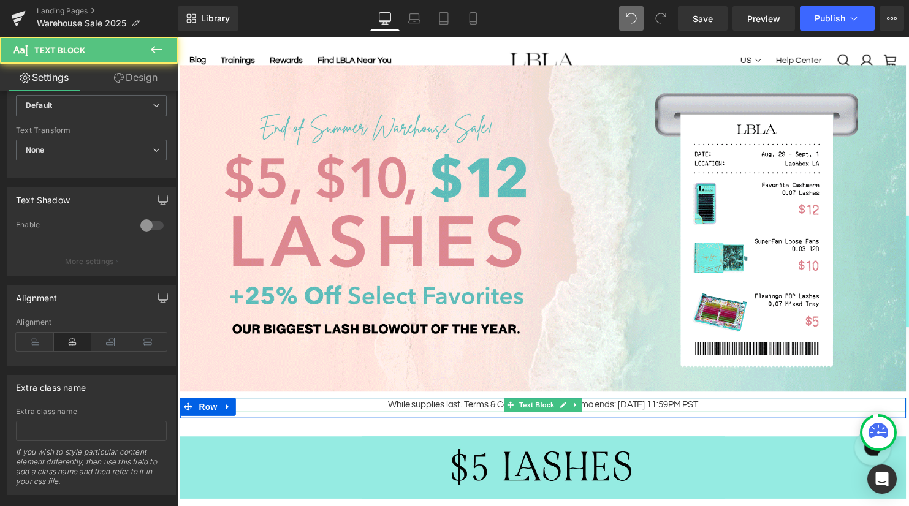
click at [385, 407] on p "While supplies last. Terms & Conditions apply. Promo ends: 9/1/25 11:59PM PST" at bounding box center [547, 410] width 735 height 15
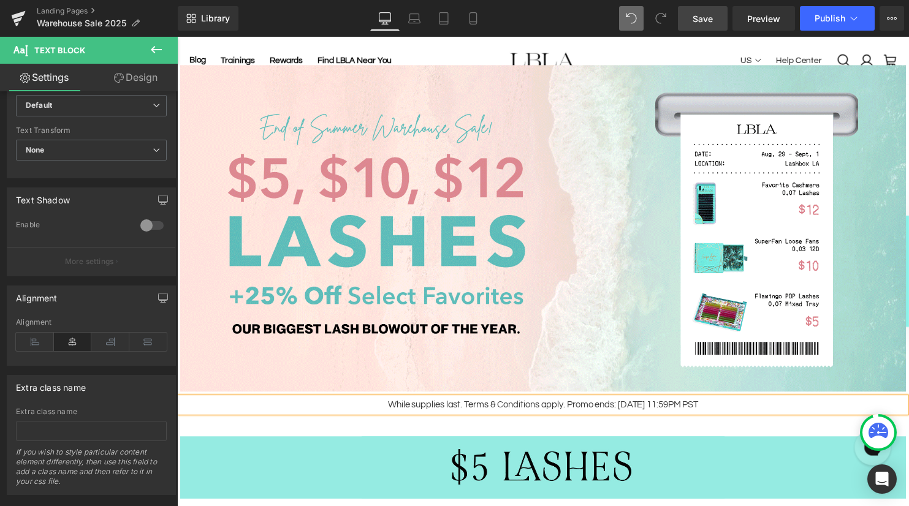
drag, startPoint x: 703, startPoint y: 21, endPoint x: 185, endPoint y: 330, distance: 603.0
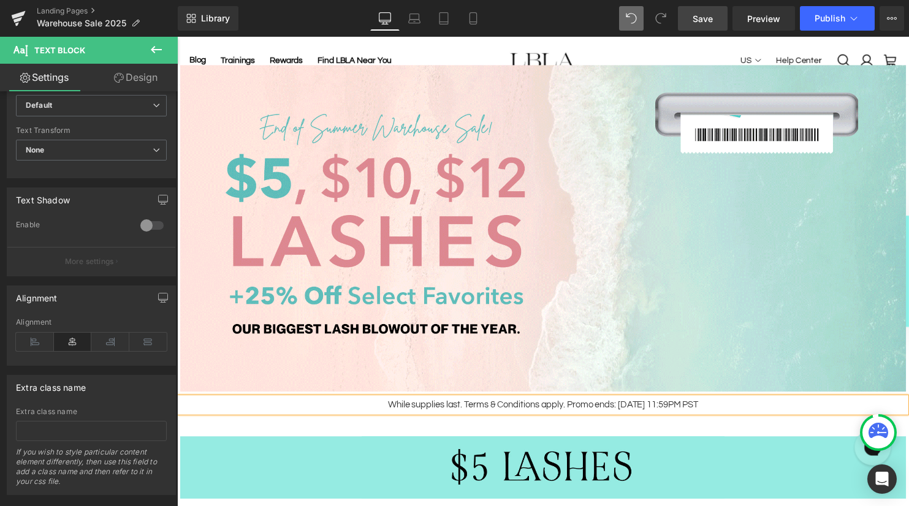
click at [703, 21] on span "Save" at bounding box center [702, 18] width 20 height 13
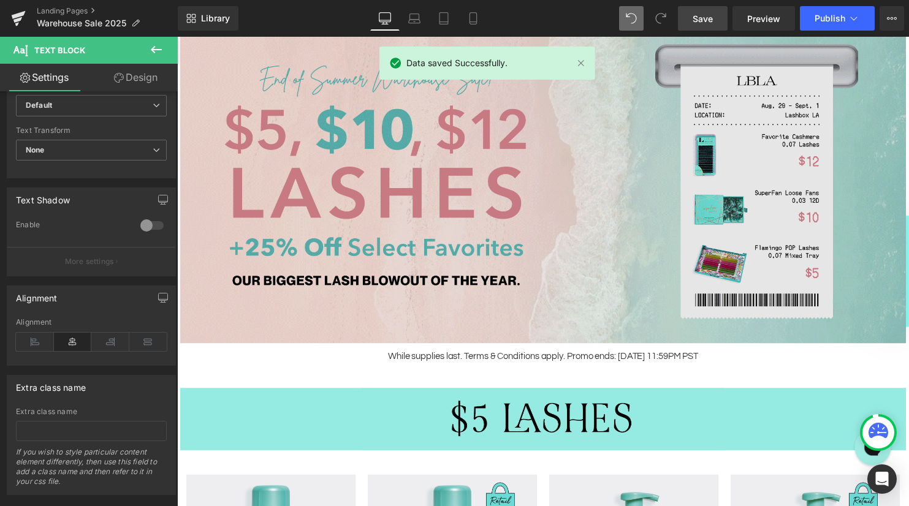
scroll to position [59, 0]
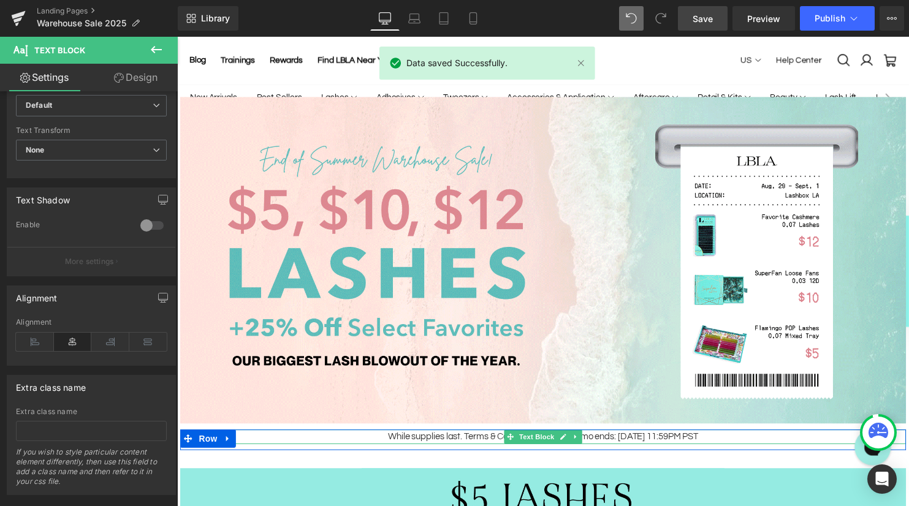
click at [386, 439] on p "While supplies last. Terms & Conditions apply. Promo ends: 9/1/25 11:59PM PST" at bounding box center [547, 442] width 735 height 15
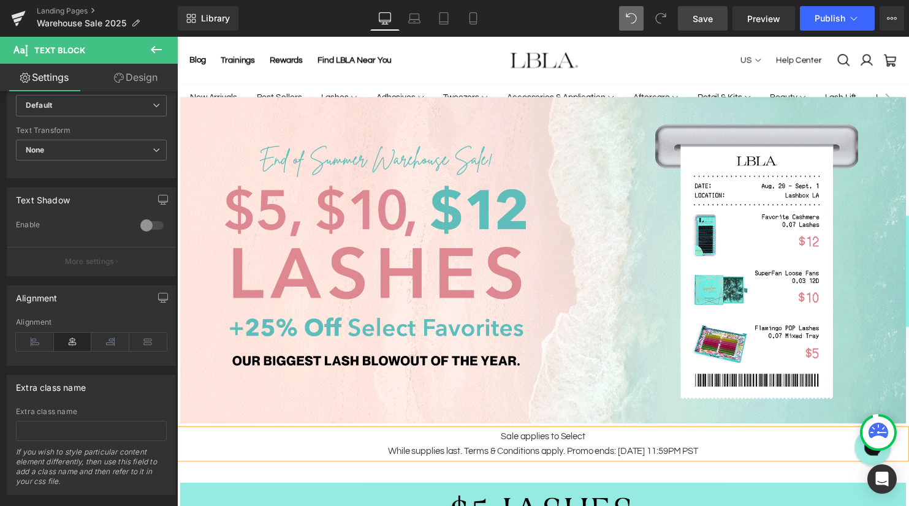
drag, startPoint x: 592, startPoint y: 443, endPoint x: 504, endPoint y: 443, distance: 87.6
click at [504, 443] on p "Sale applies to Select" at bounding box center [547, 442] width 735 height 15
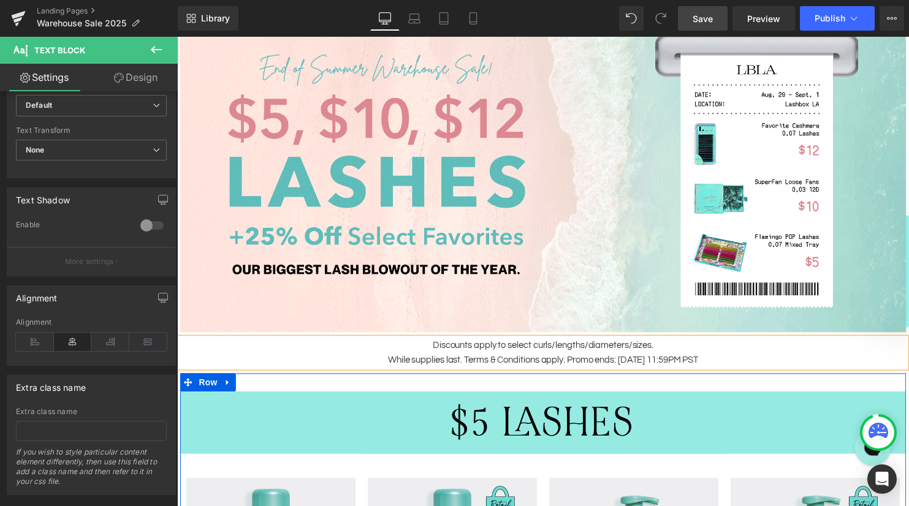
scroll to position [0, 0]
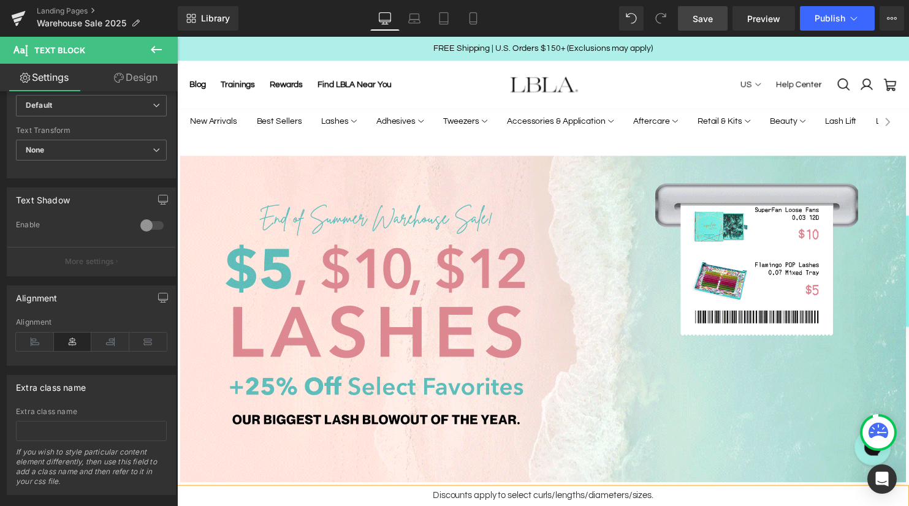
drag, startPoint x: 707, startPoint y: 21, endPoint x: 127, endPoint y: 140, distance: 592.1
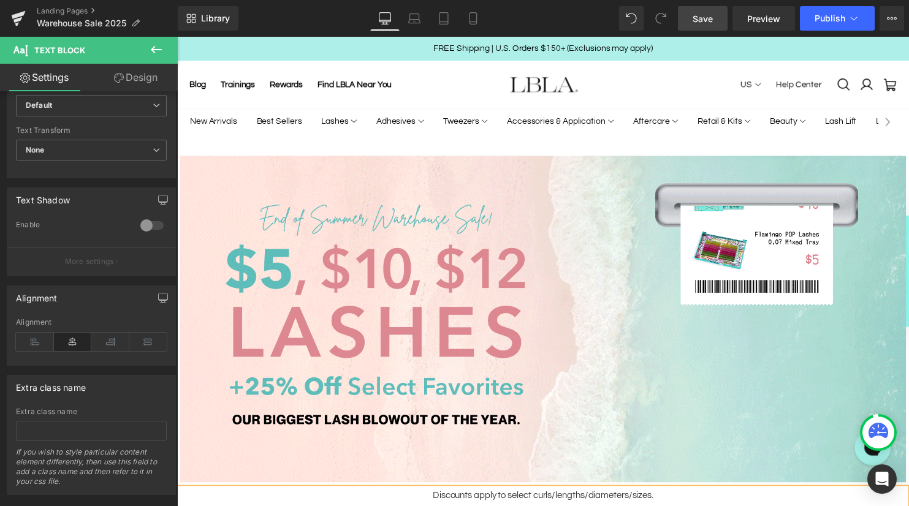
click at [707, 21] on span "Save" at bounding box center [702, 18] width 20 height 13
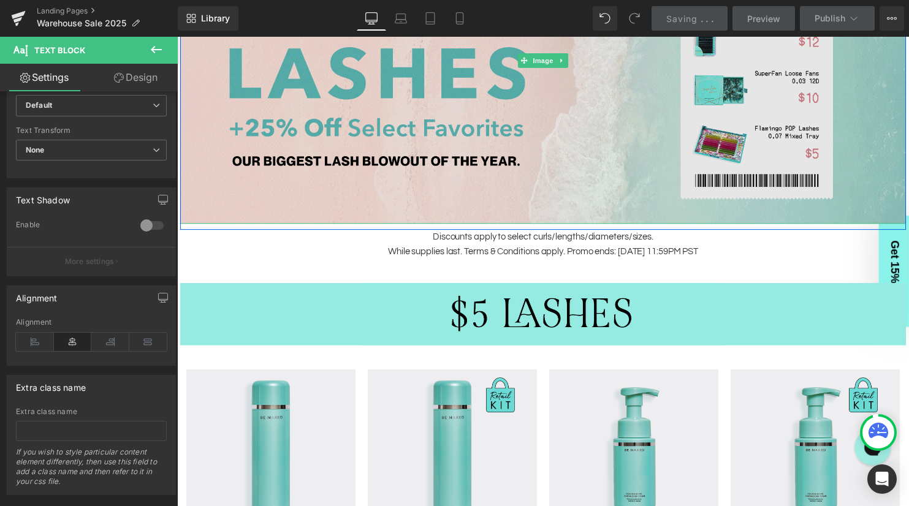
scroll to position [371, 0]
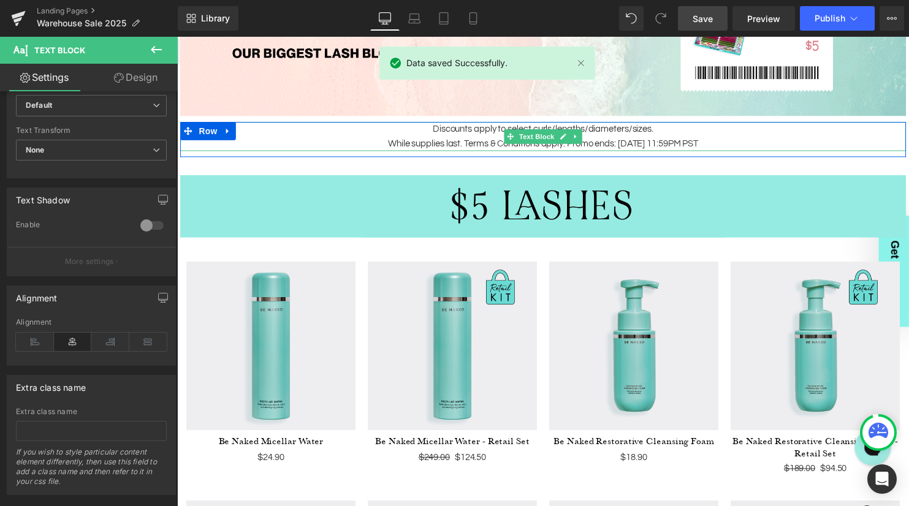
click at [409, 135] on p "Discounts apply to select curls/lengths/diameters/sizes." at bounding box center [547, 130] width 735 height 15
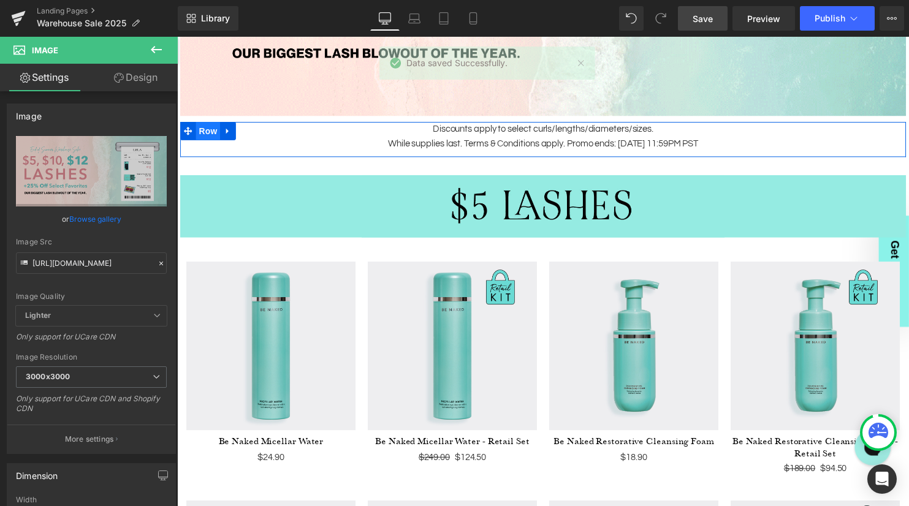
click at [200, 130] on span "Row" at bounding box center [208, 132] width 25 height 18
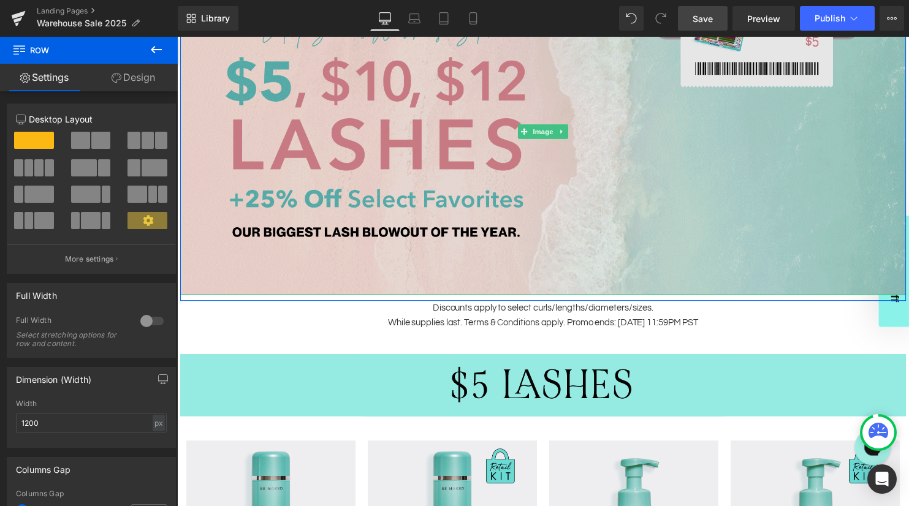
scroll to position [229, 0]
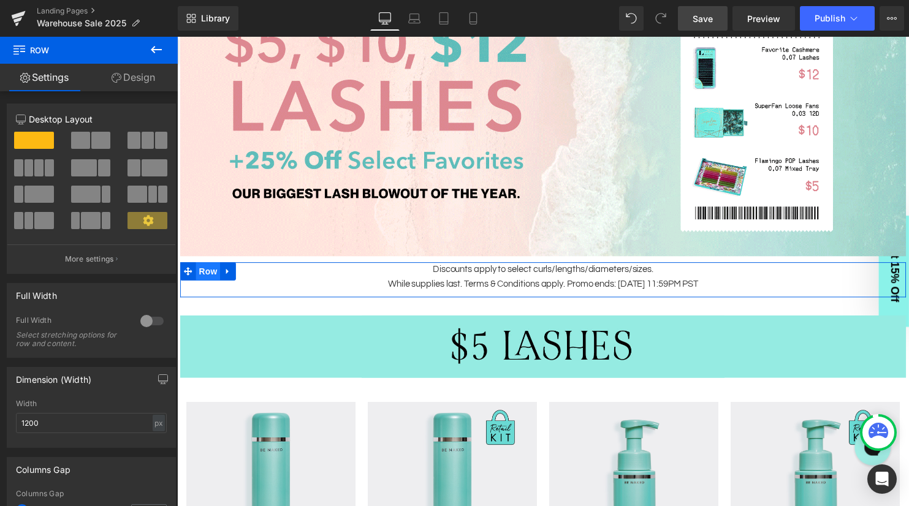
click at [204, 274] on ul "Row" at bounding box center [208, 274] width 56 height 18
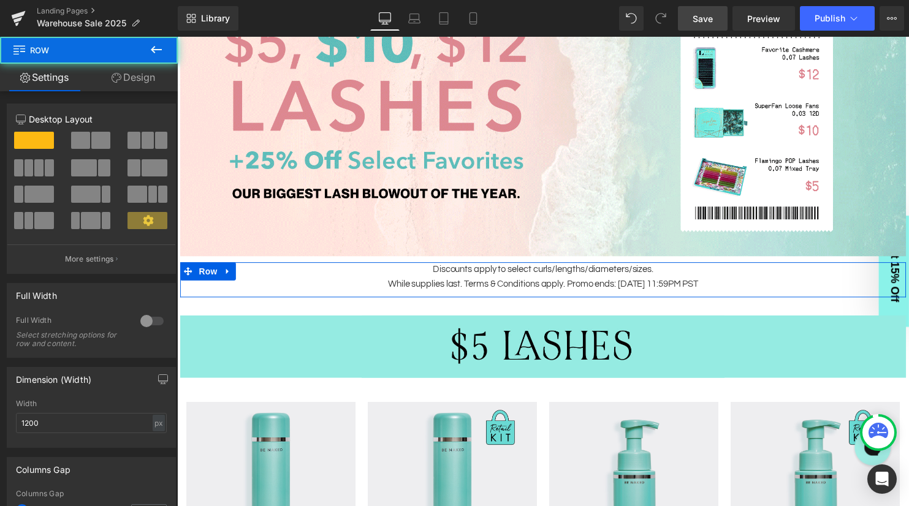
click at [130, 75] on link "Design" at bounding box center [133, 78] width 89 height 28
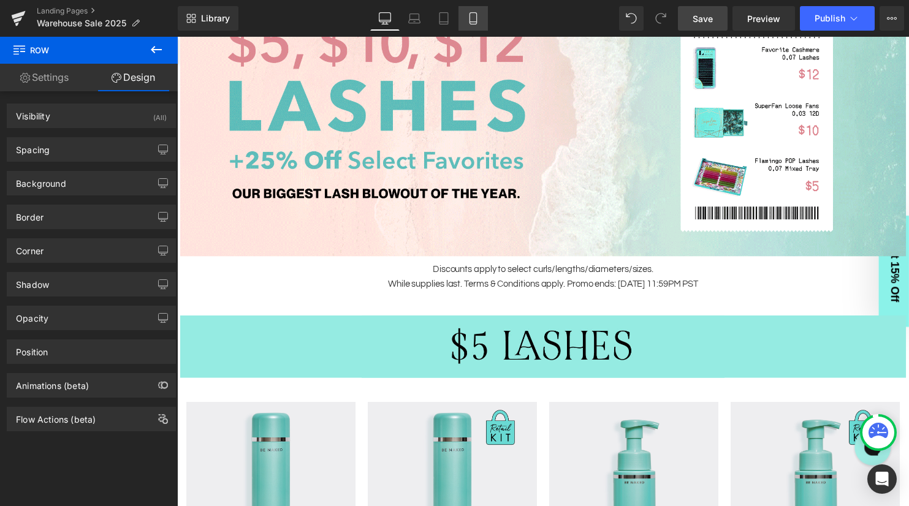
click at [469, 16] on icon at bounding box center [472, 19] width 7 height 12
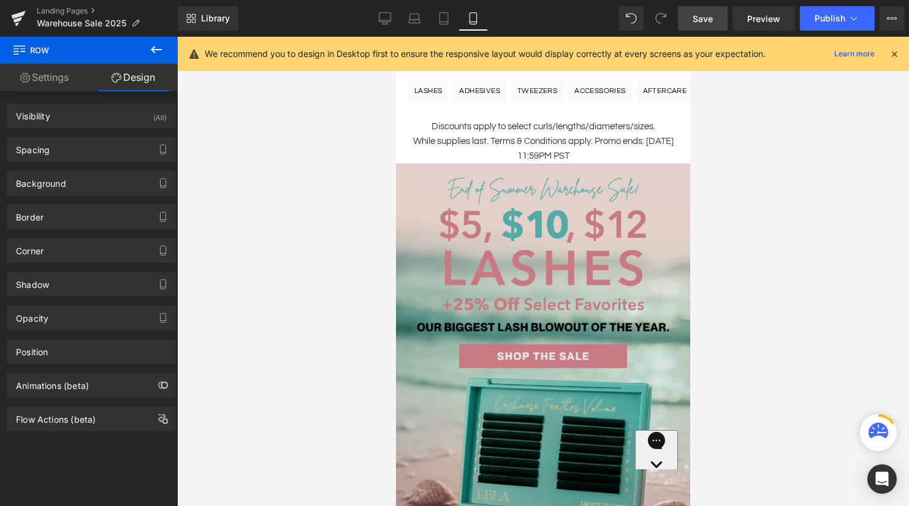
scroll to position [0, 0]
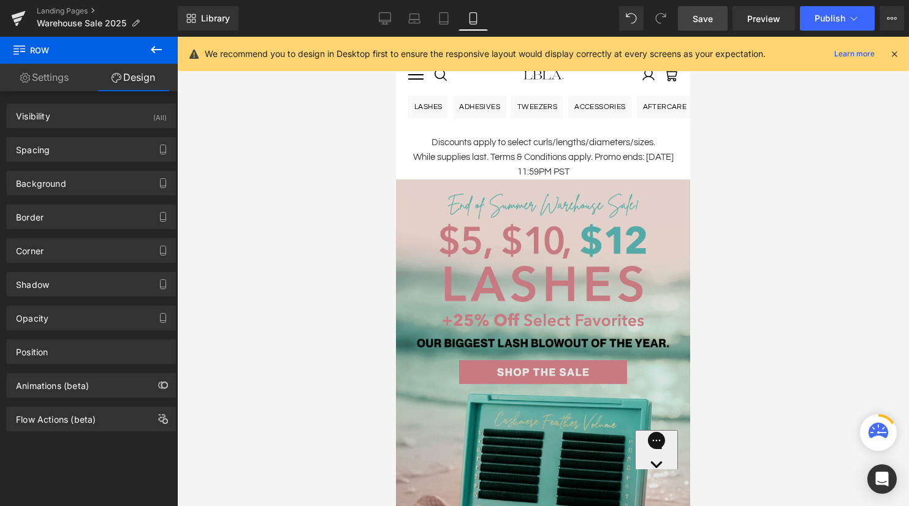
click at [527, 271] on img at bounding box center [543, 373] width 294 height 387
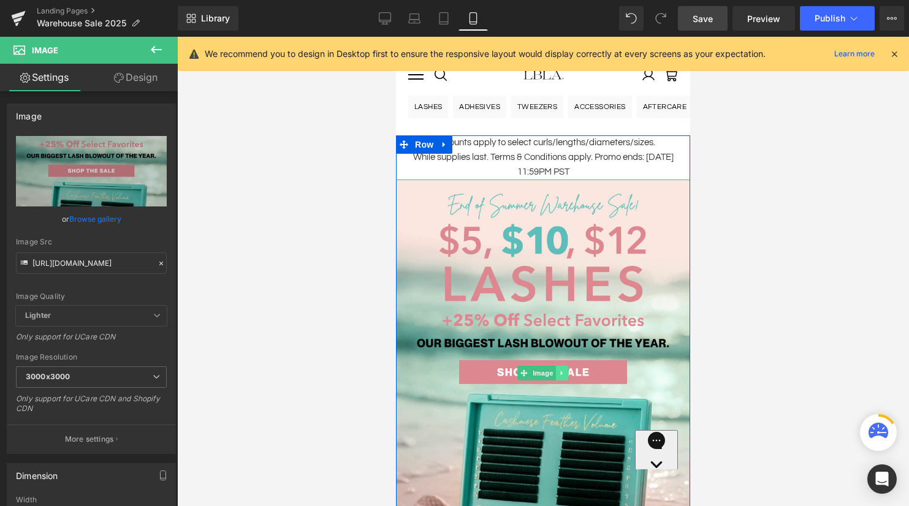
click at [565, 376] on link at bounding box center [562, 373] width 13 height 15
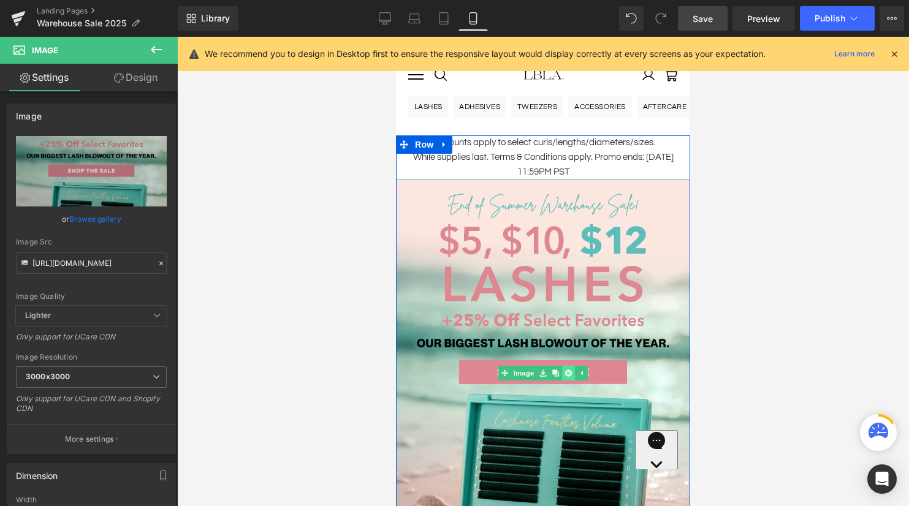
click at [572, 373] on link at bounding box center [568, 373] width 13 height 15
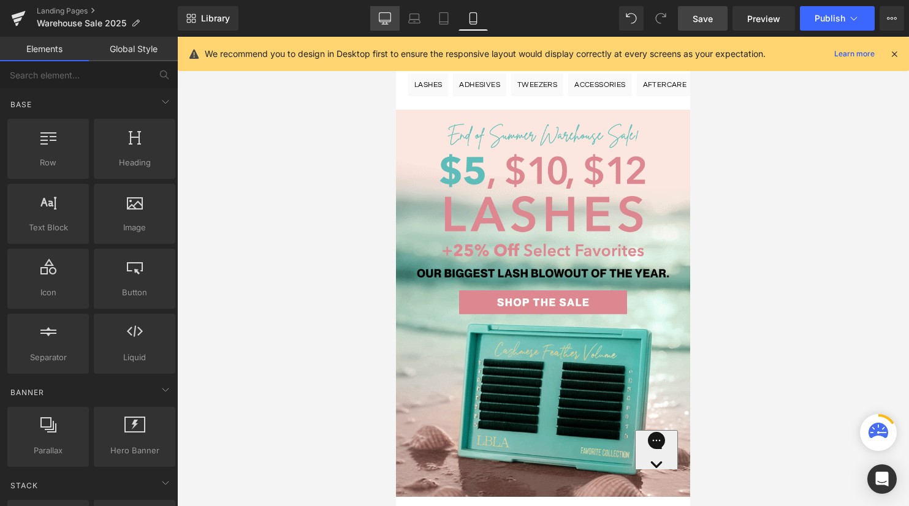
click at [387, 20] on icon at bounding box center [385, 20] width 12 height 0
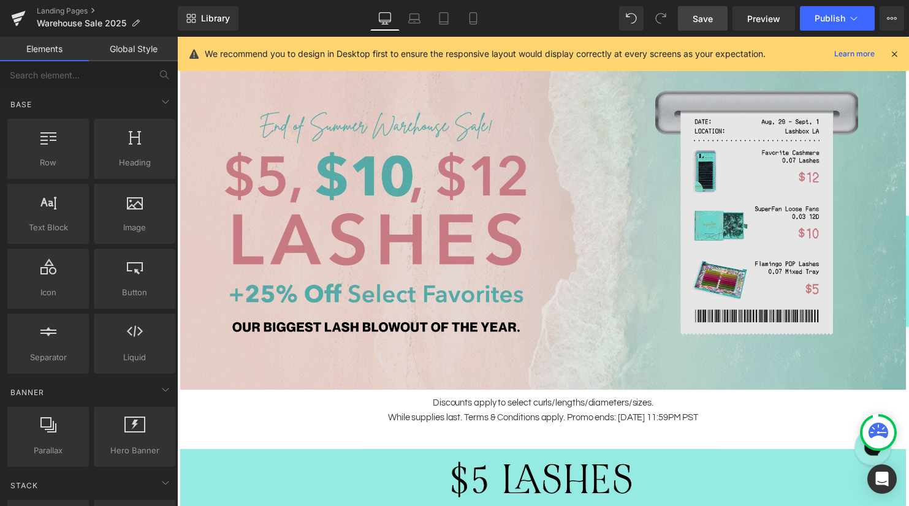
scroll to position [94, 0]
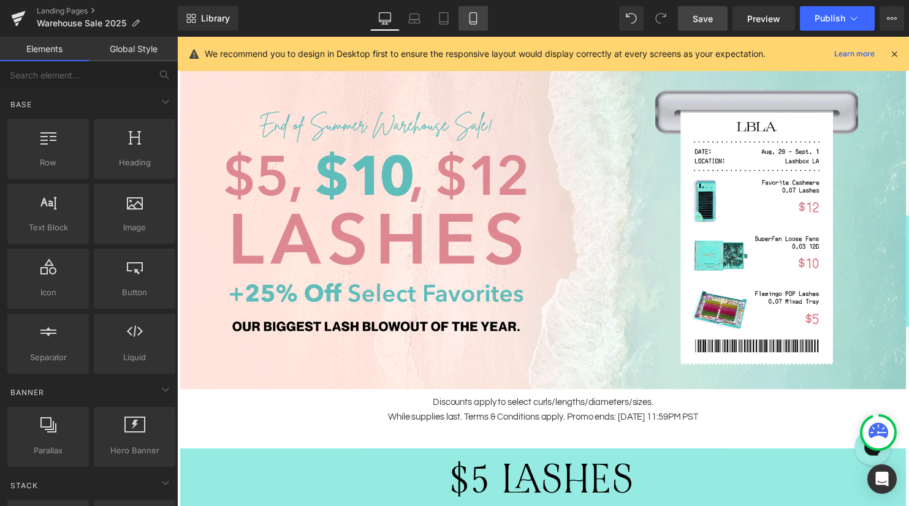
click at [477, 21] on icon at bounding box center [473, 18] width 12 height 12
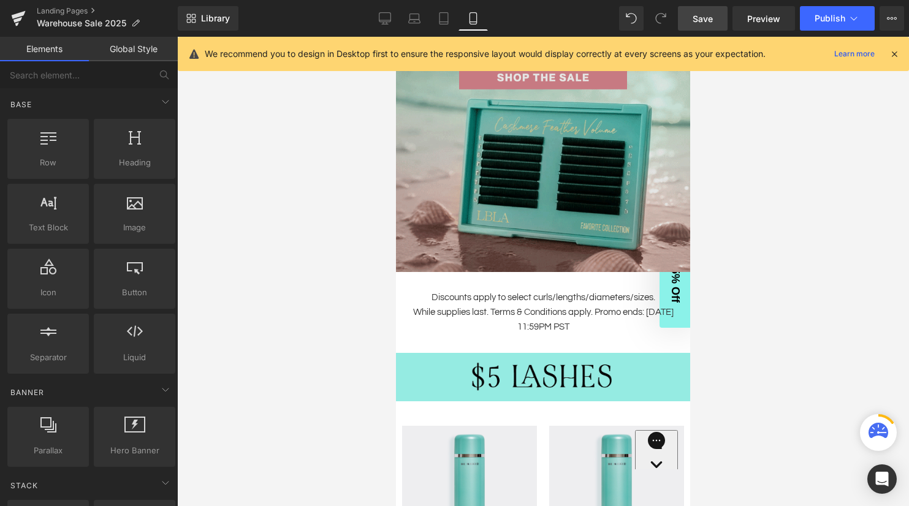
scroll to position [273, 0]
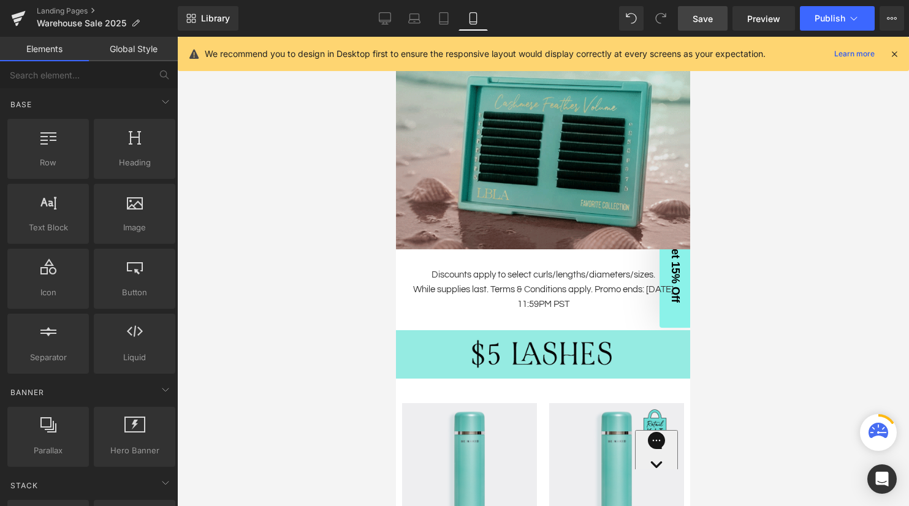
click at [525, 155] on img at bounding box center [543, 55] width 294 height 387
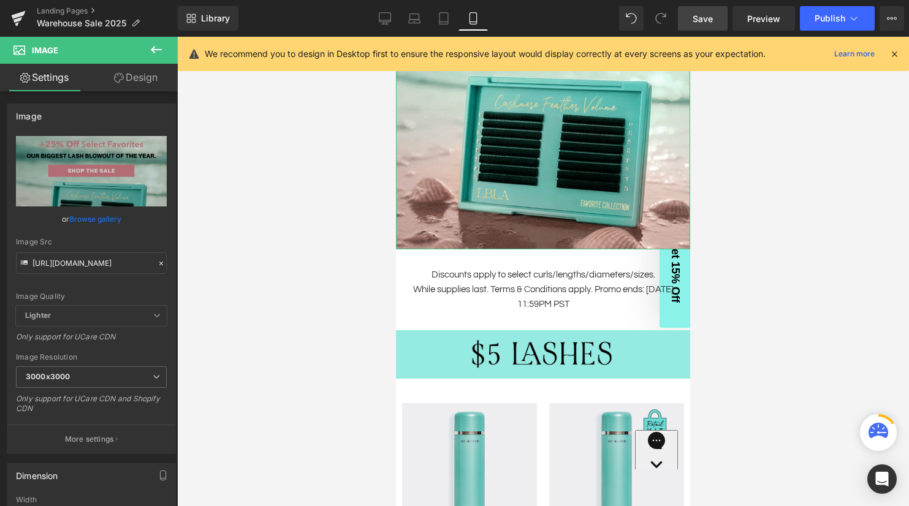
click at [137, 83] on link "Design" at bounding box center [135, 78] width 89 height 28
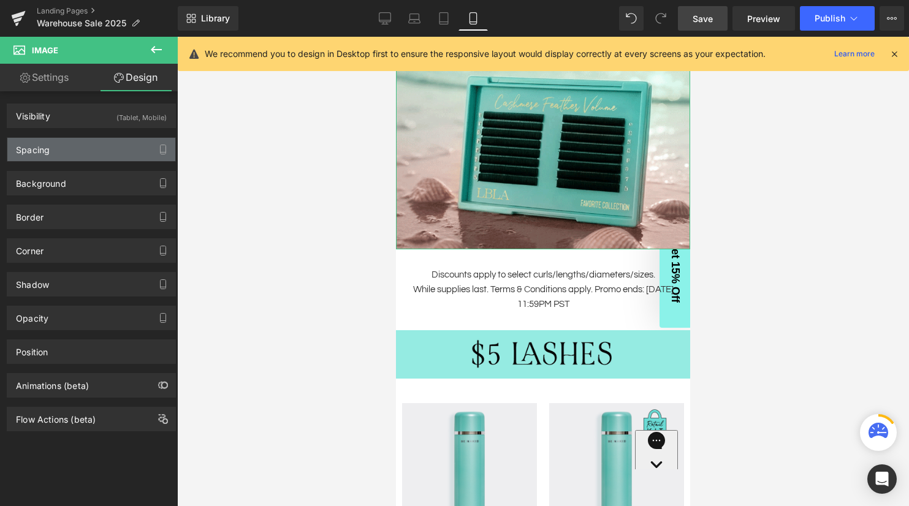
click at [80, 151] on div "Spacing" at bounding box center [91, 149] width 168 height 23
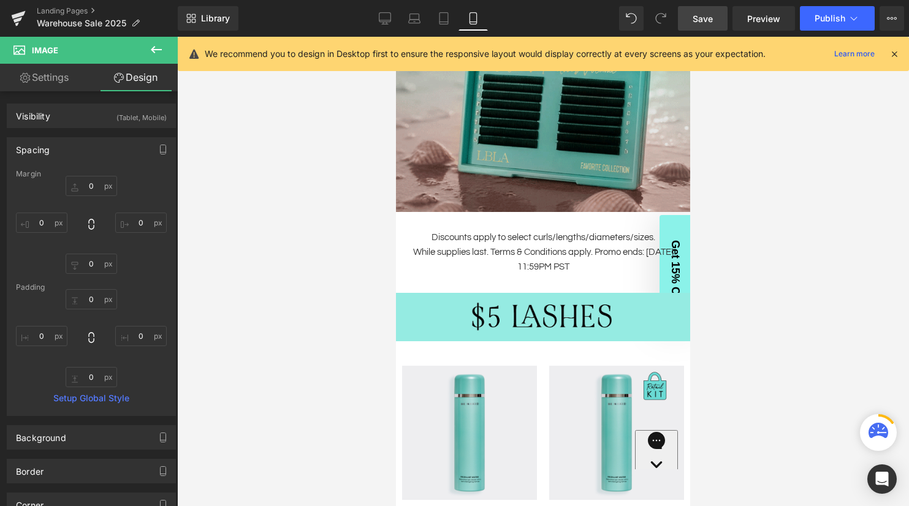
scroll to position [331, 0]
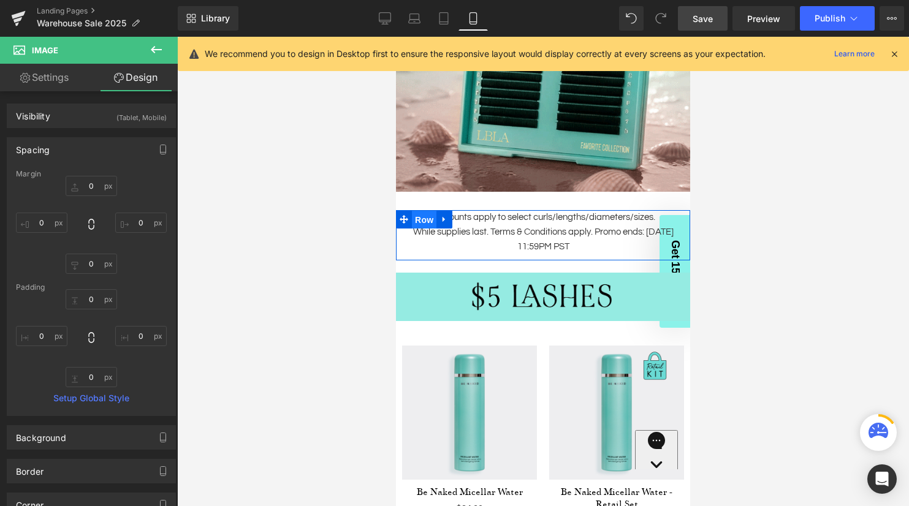
click at [424, 216] on span "Row" at bounding box center [424, 220] width 25 height 18
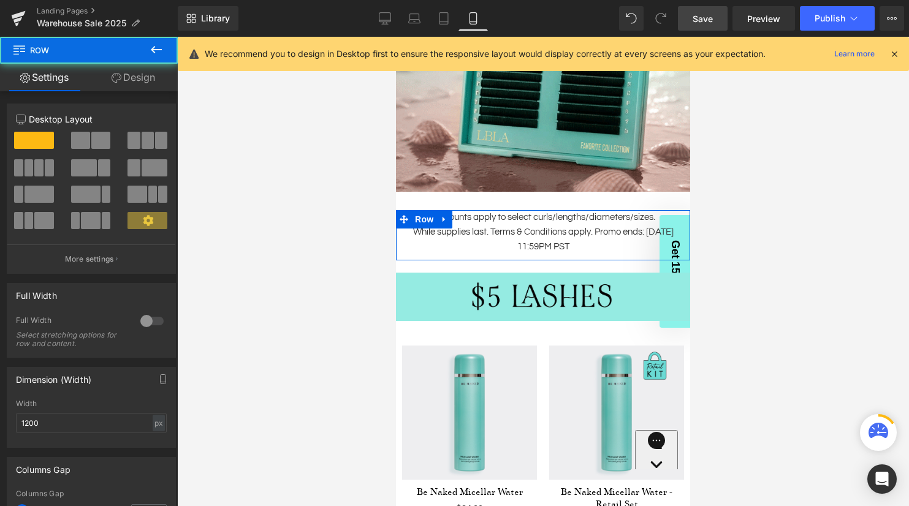
click at [148, 81] on link "Design" at bounding box center [133, 78] width 89 height 28
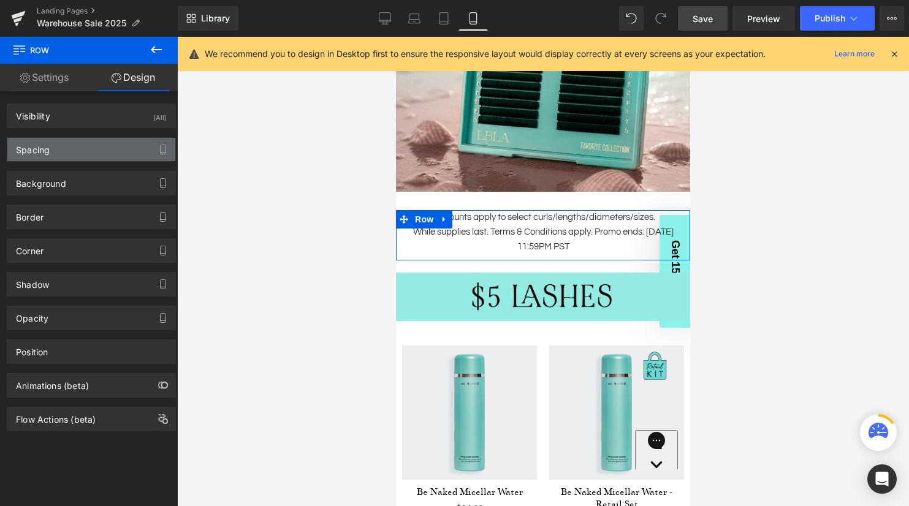
click at [93, 151] on div "Spacing" at bounding box center [91, 149] width 168 height 23
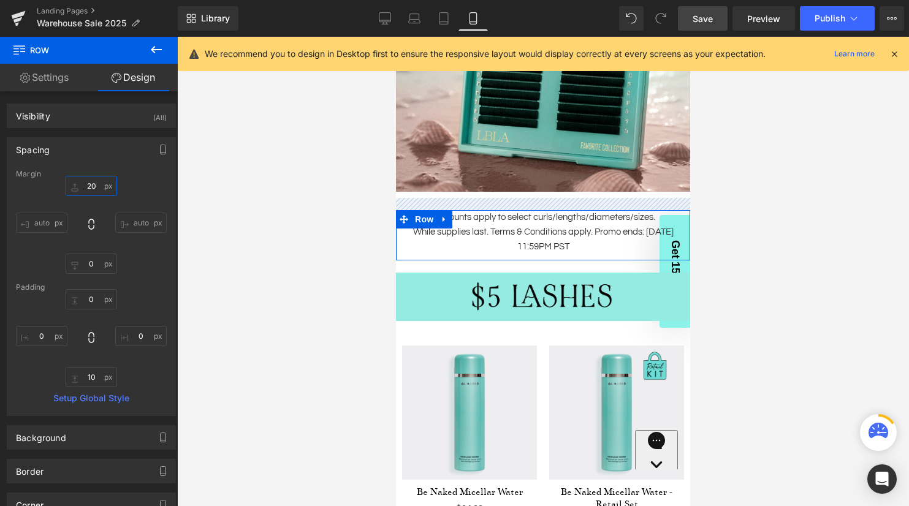
click at [89, 187] on input "20" at bounding box center [91, 186] width 51 height 20
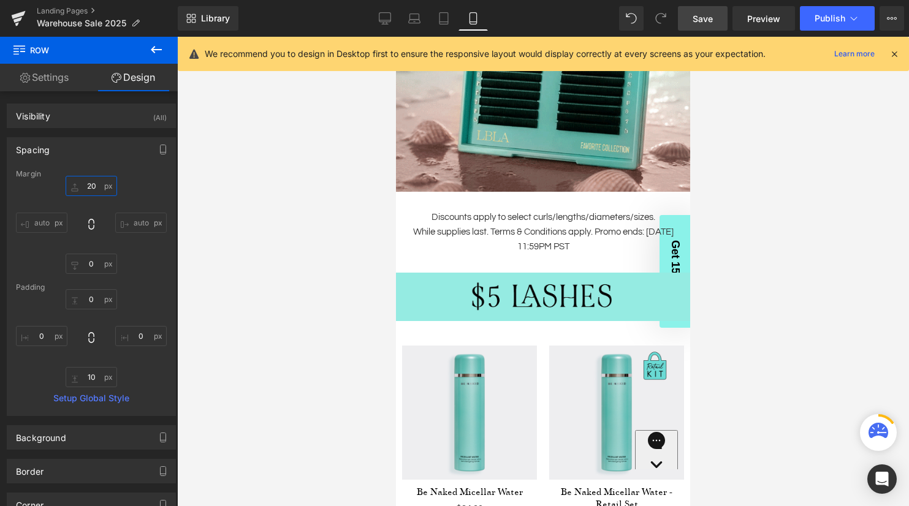
type input "2"
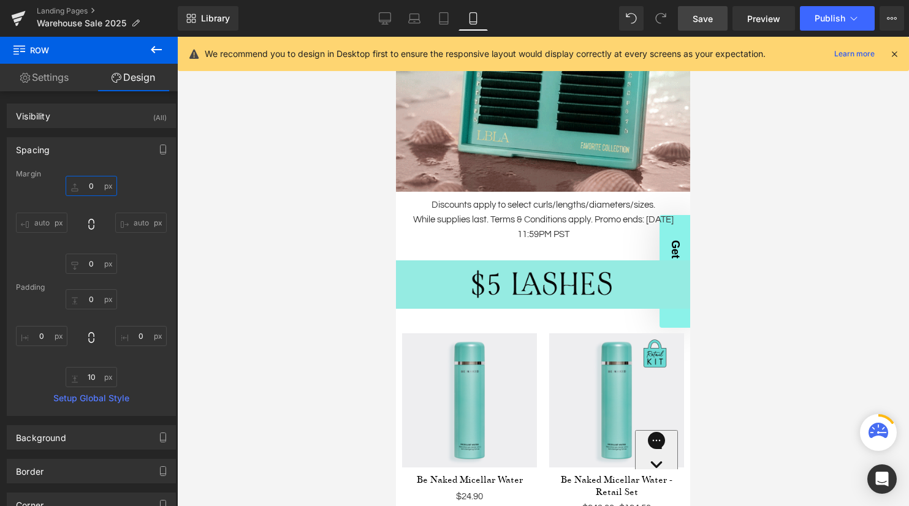
type input "8"
type input "0"
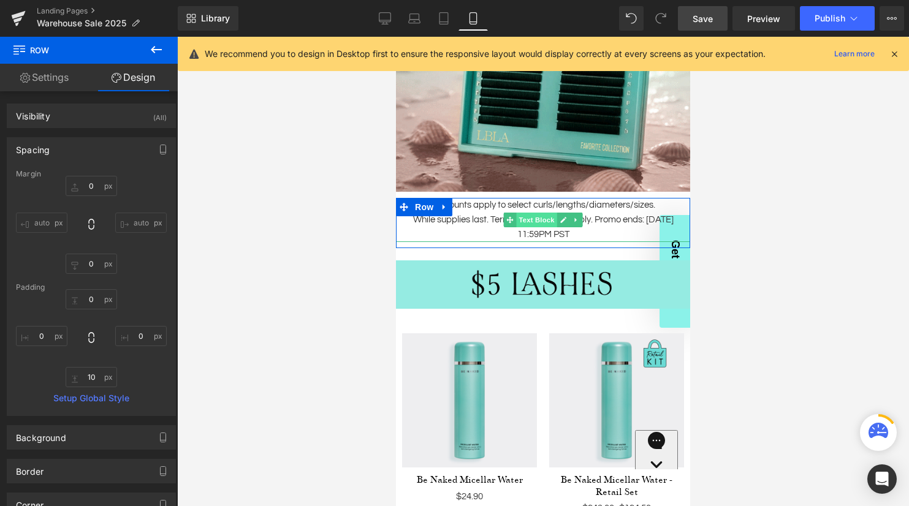
click at [542, 219] on span "Text Block" at bounding box center [536, 220] width 40 height 15
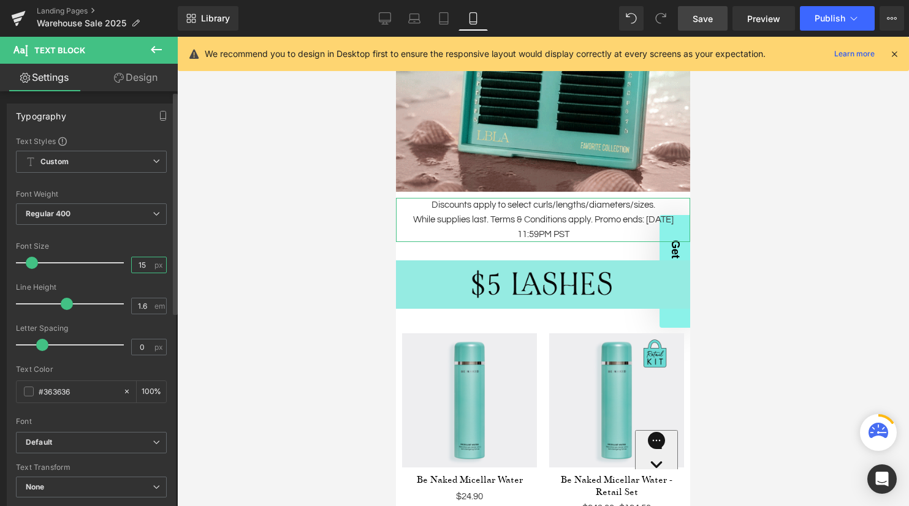
click at [137, 264] on input "15" at bounding box center [142, 264] width 21 height 15
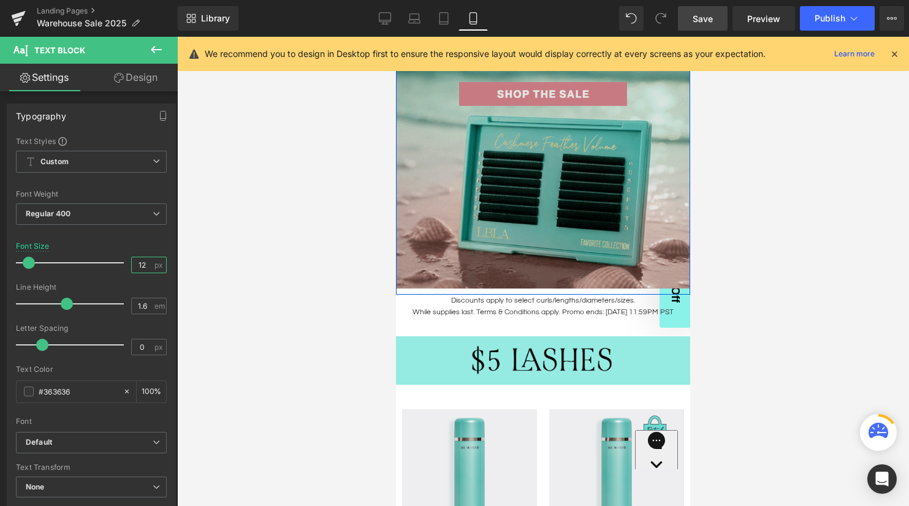
scroll to position [239, 0]
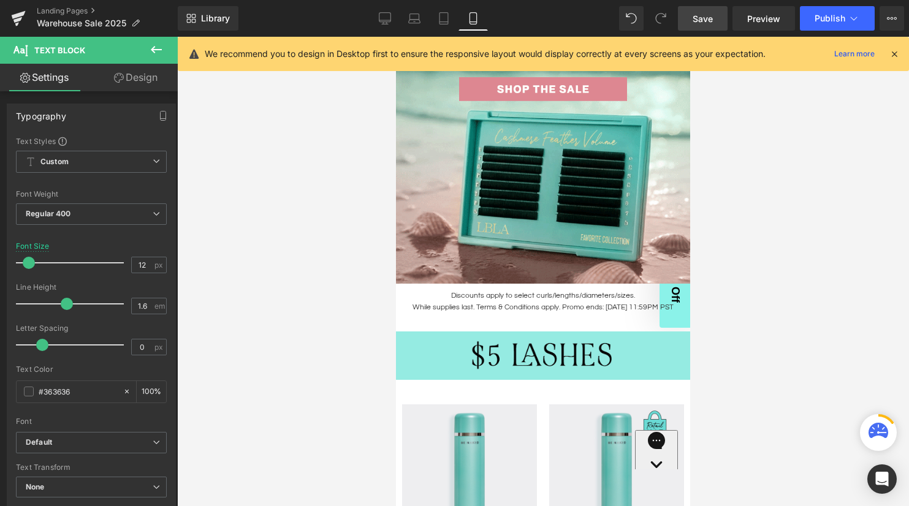
click at [703, 15] on span "Save" at bounding box center [702, 18] width 20 height 13
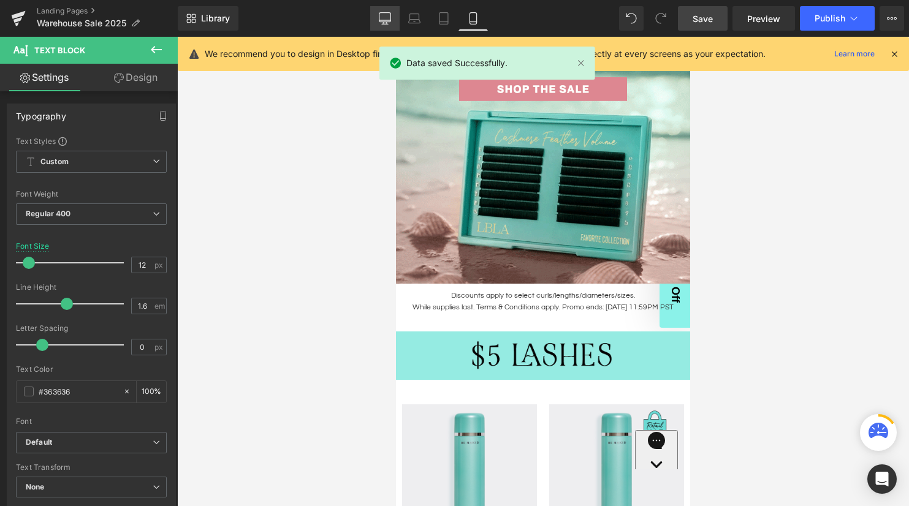
click at [386, 12] on link "Desktop" at bounding box center [384, 18] width 29 height 25
type input "15"
type input "100"
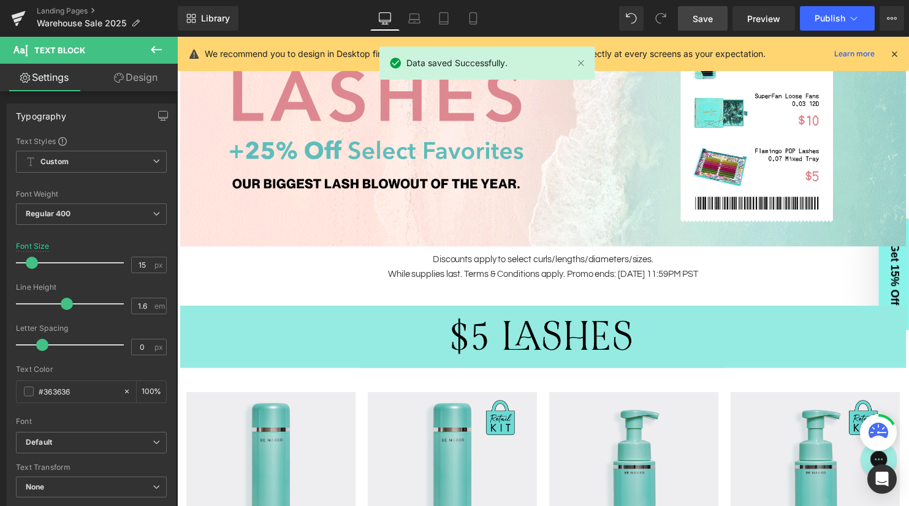
scroll to position [204, 0]
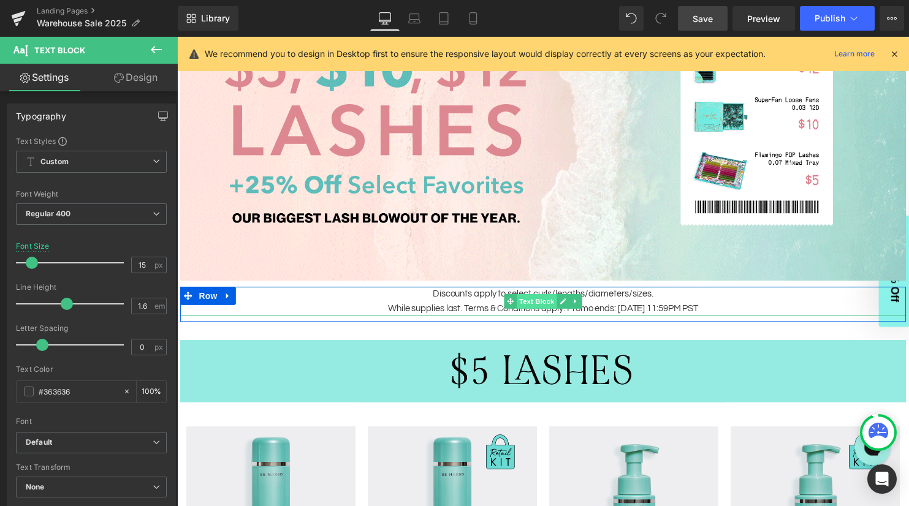
click at [536, 301] on span "Text Block" at bounding box center [541, 305] width 40 height 15
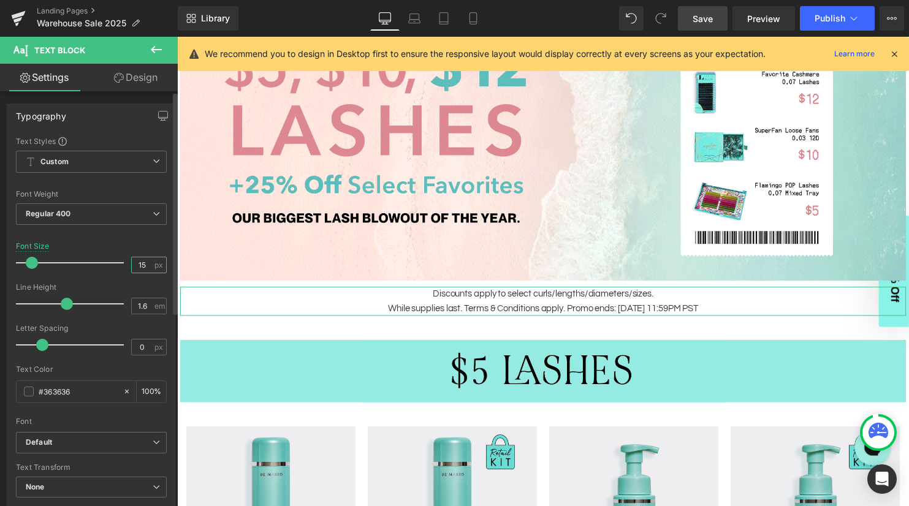
click at [139, 262] on input "15" at bounding box center [142, 264] width 21 height 15
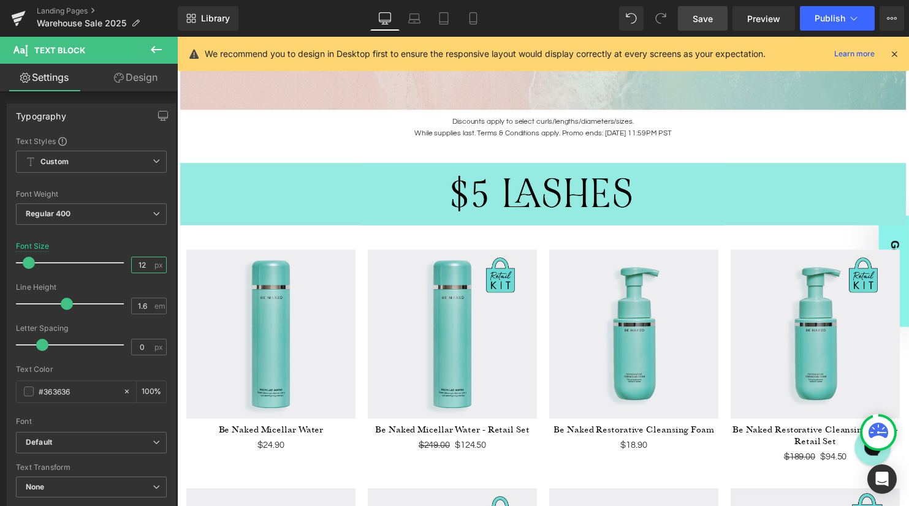
scroll to position [385, 0]
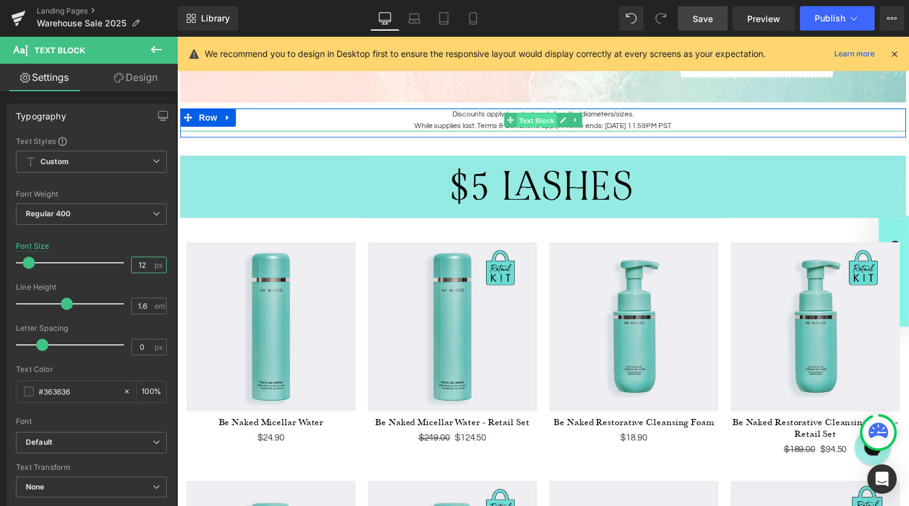
click at [531, 120] on span "Text Block" at bounding box center [541, 122] width 40 height 15
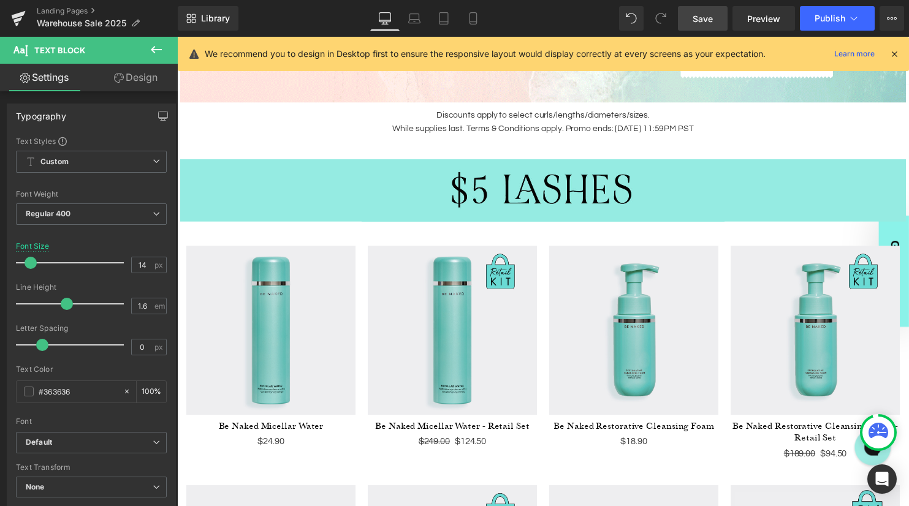
click at [695, 16] on span "Save" at bounding box center [702, 18] width 20 height 13
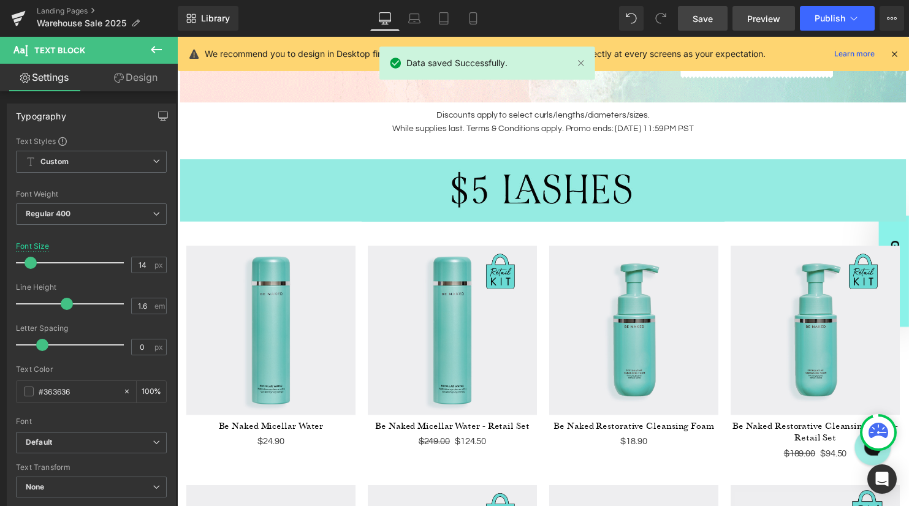
click at [763, 17] on span "Preview" at bounding box center [763, 18] width 33 height 13
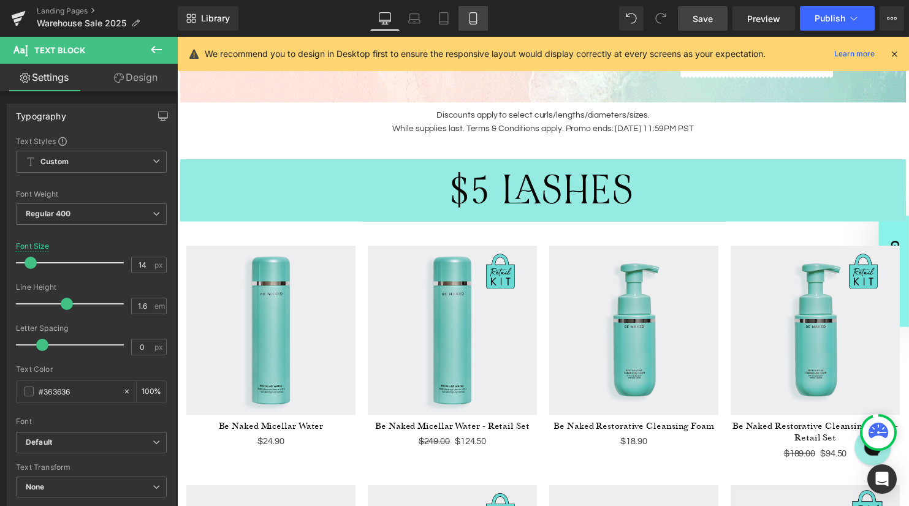
click at [480, 15] on link "Mobile" at bounding box center [472, 18] width 29 height 25
type input "12"
type input "100"
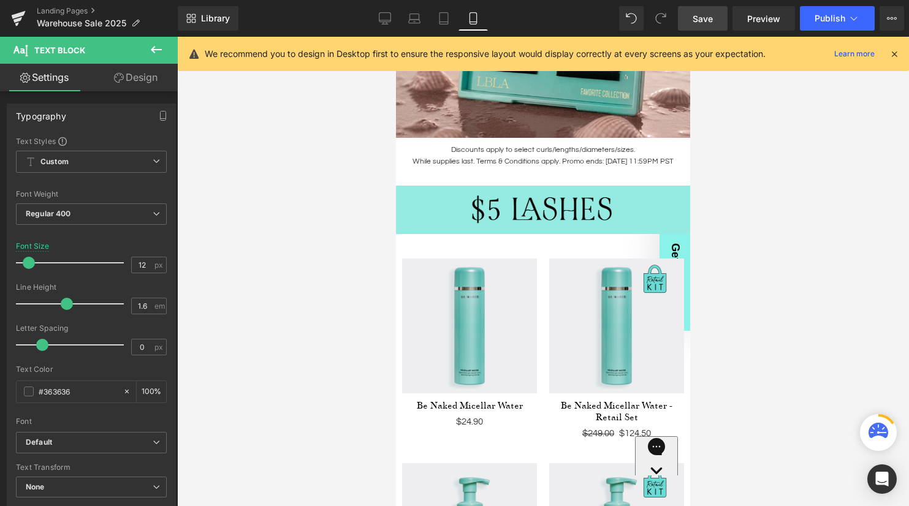
scroll to position [419, 0]
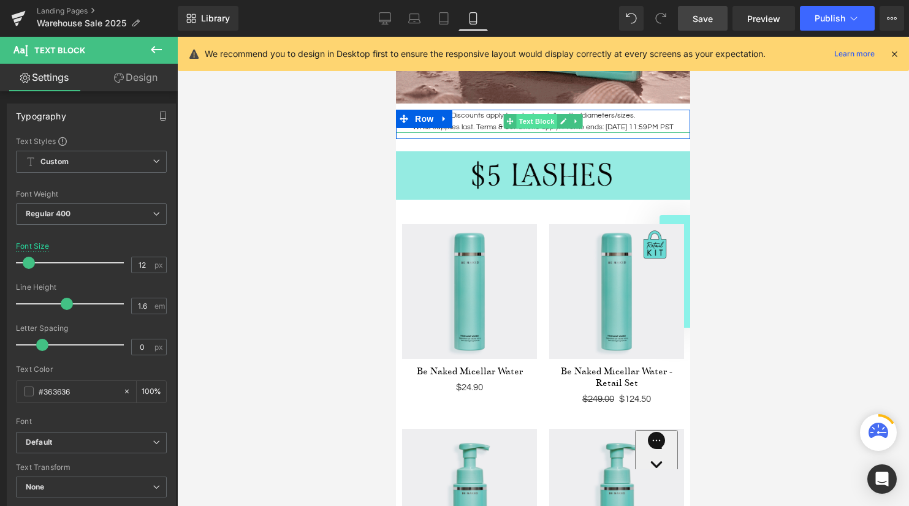
click at [539, 123] on span "Text Block" at bounding box center [536, 121] width 40 height 15
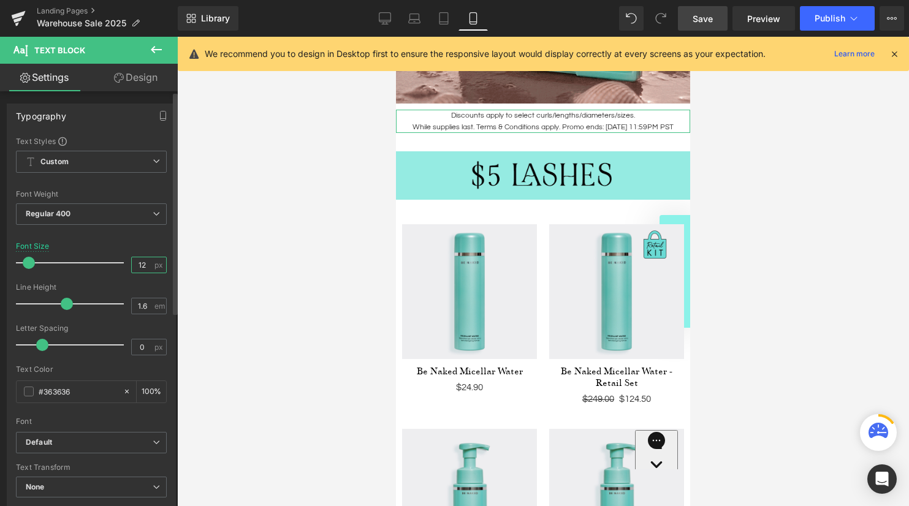
click at [143, 264] on input "12" at bounding box center [142, 264] width 21 height 15
type input "1"
type input "11"
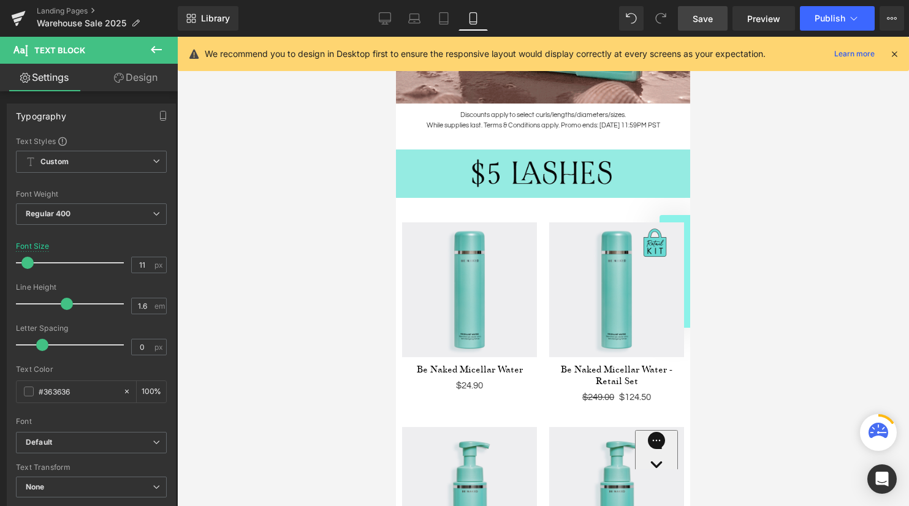
click at [710, 15] on span "Save" at bounding box center [702, 18] width 20 height 13
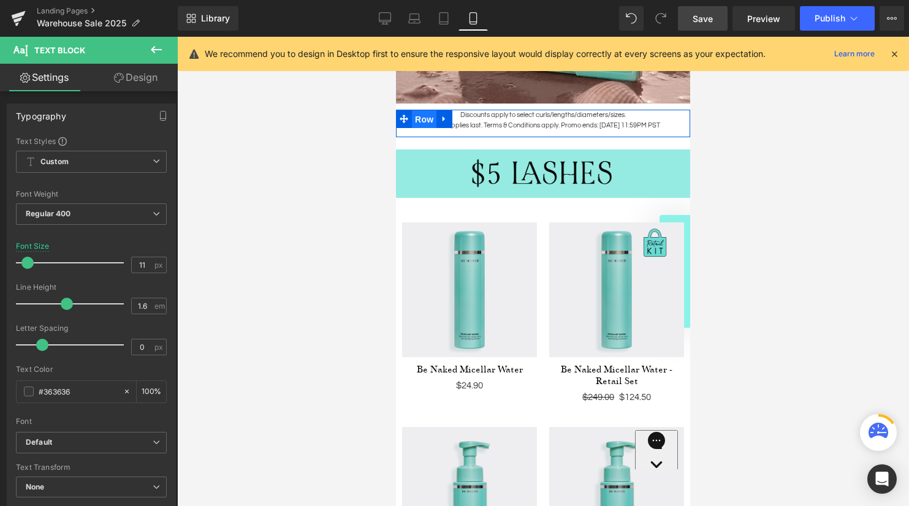
click at [420, 113] on ul "Row" at bounding box center [424, 119] width 56 height 18
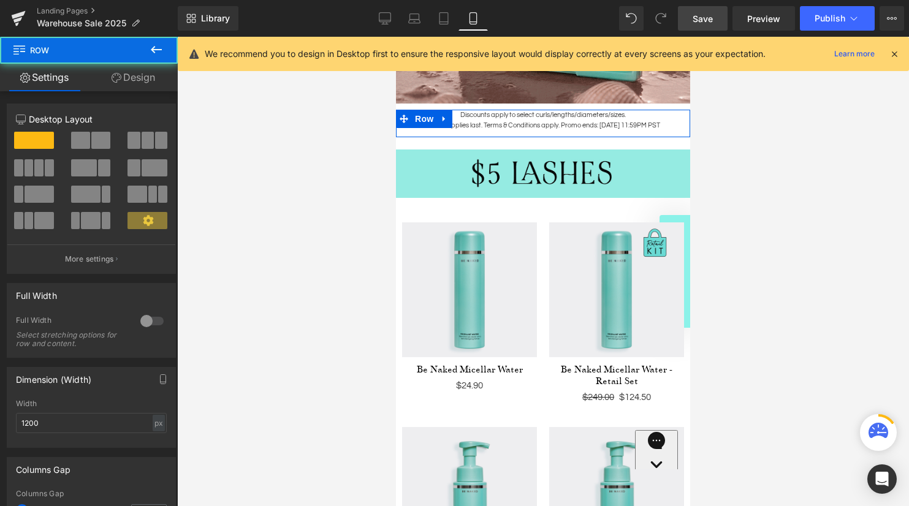
click at [134, 73] on link "Design" at bounding box center [133, 78] width 89 height 28
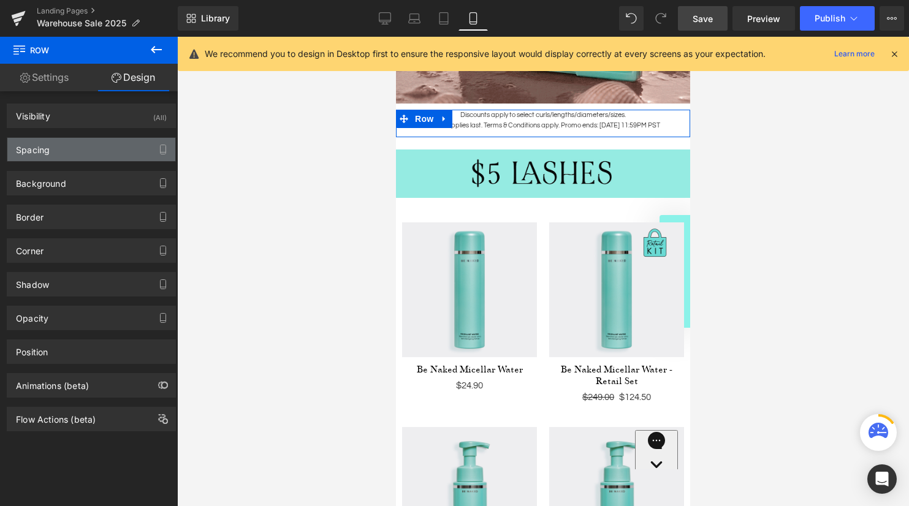
click at [70, 155] on div "Spacing" at bounding box center [91, 149] width 168 height 23
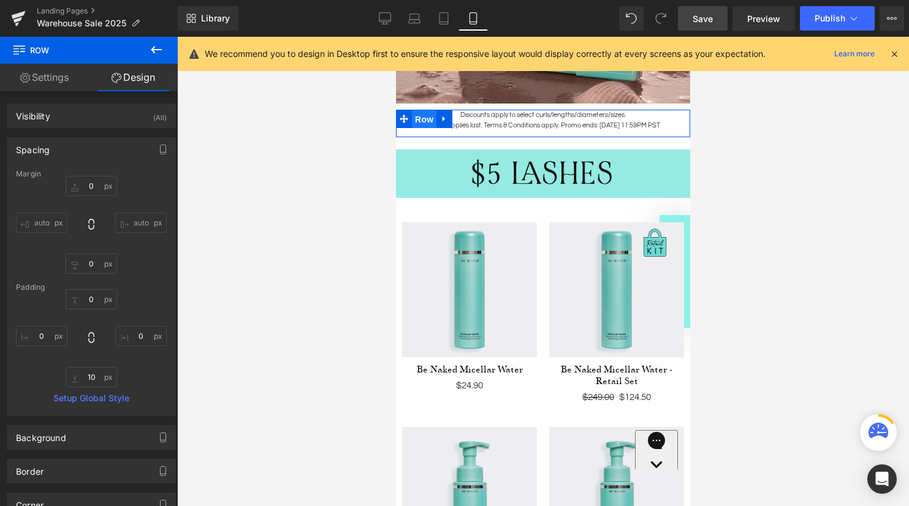
click at [425, 121] on span "Row" at bounding box center [424, 119] width 25 height 18
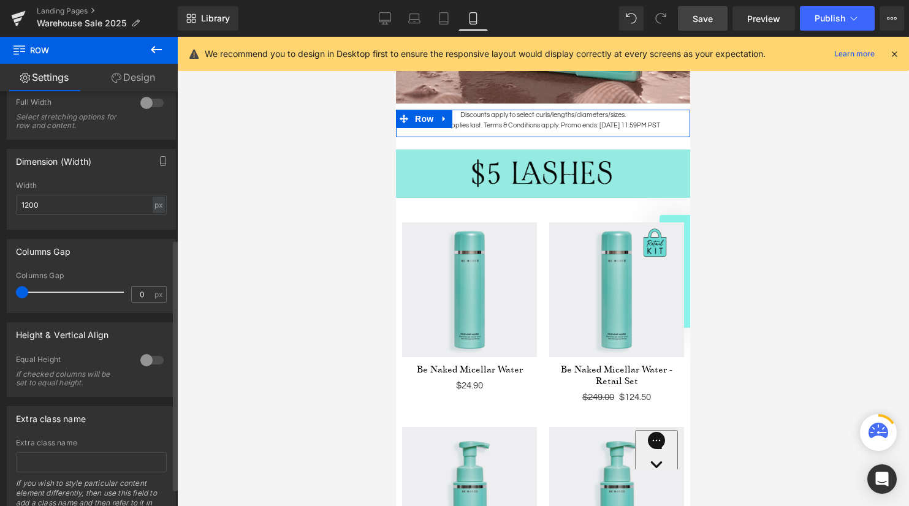
scroll to position [273, 0]
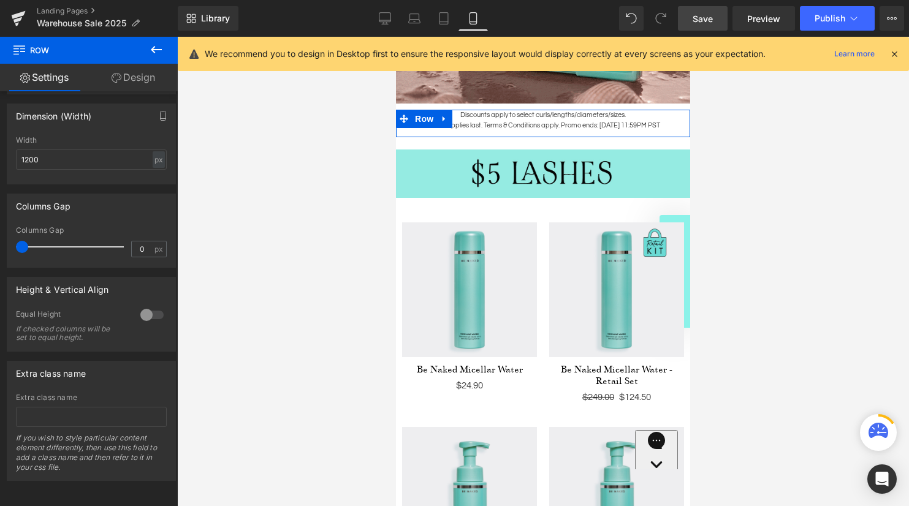
click at [477, 121] on p "While supplies last. Terms & Conditions apply. Promo ends: 9/1/25 11:59PM PST" at bounding box center [543, 125] width 294 height 11
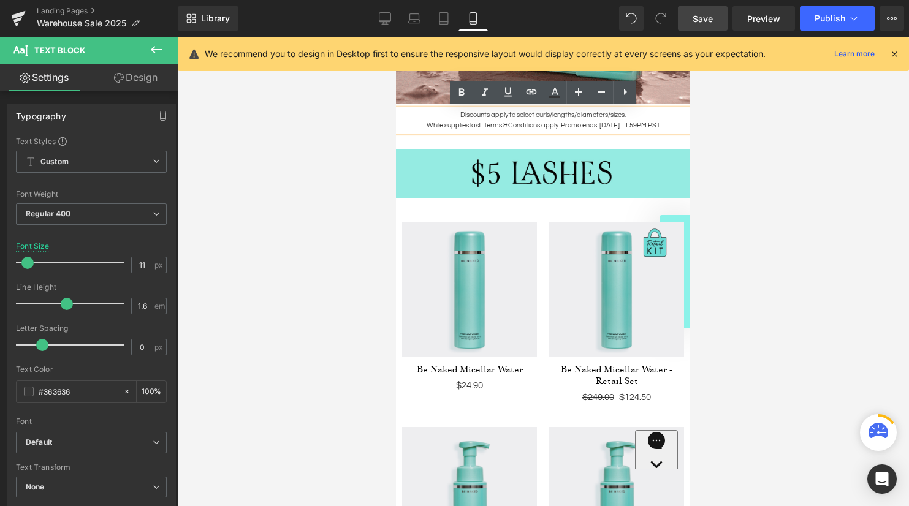
click at [426, 124] on p "While supplies last. Terms & Conditions apply. Promo ends: 9/1/25 11:59PM PST" at bounding box center [543, 125] width 294 height 11
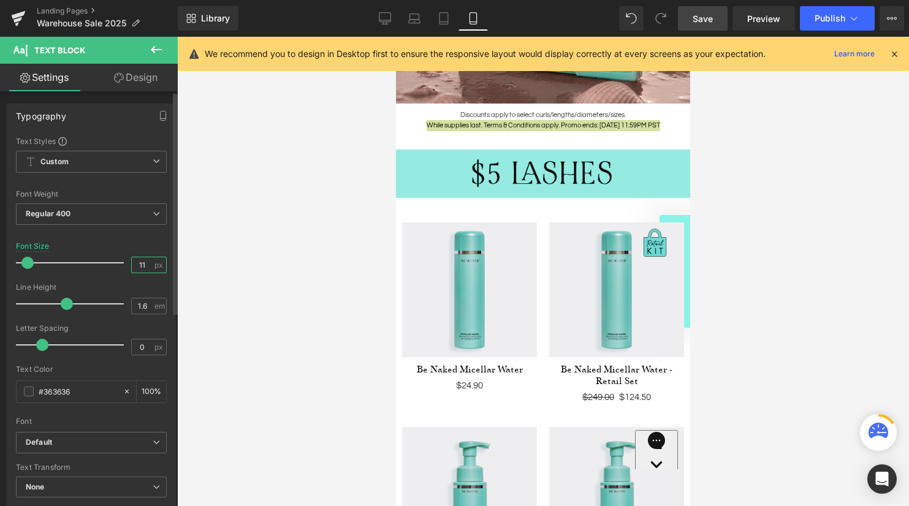
click at [142, 262] on input "11" at bounding box center [142, 264] width 21 height 15
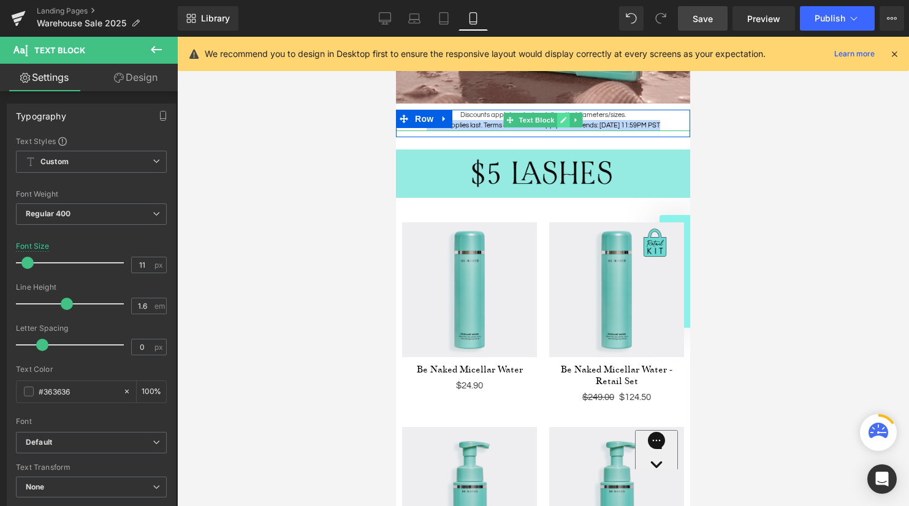
click at [560, 120] on icon at bounding box center [563, 119] width 7 height 7
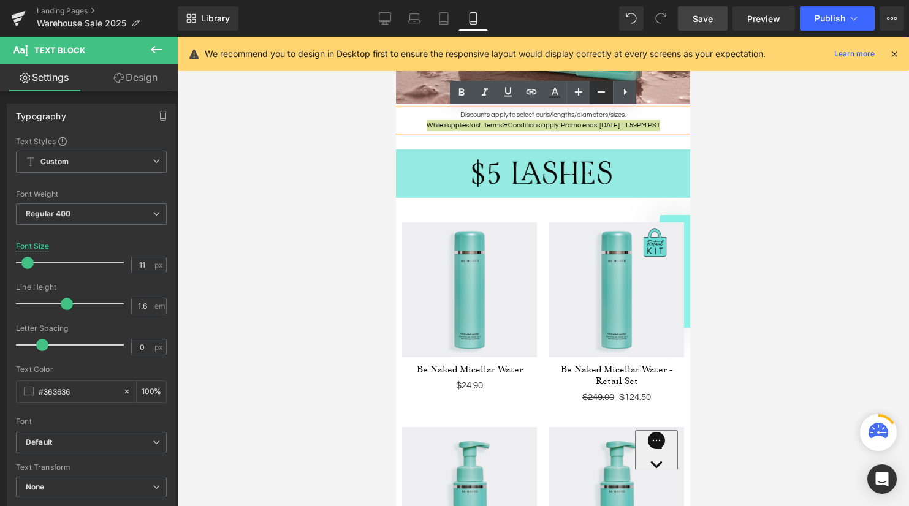
click at [596, 91] on icon at bounding box center [601, 92] width 15 height 15
type input "9"
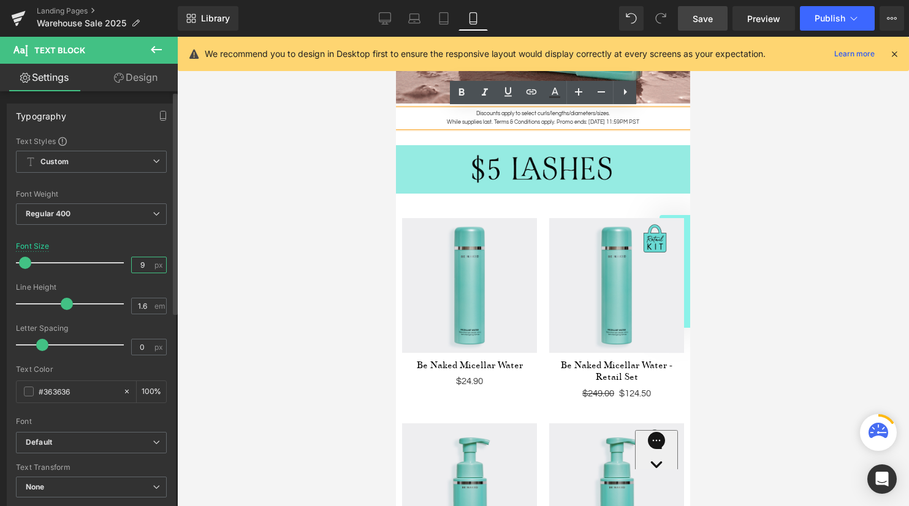
click at [145, 263] on input "9" at bounding box center [142, 264] width 21 height 15
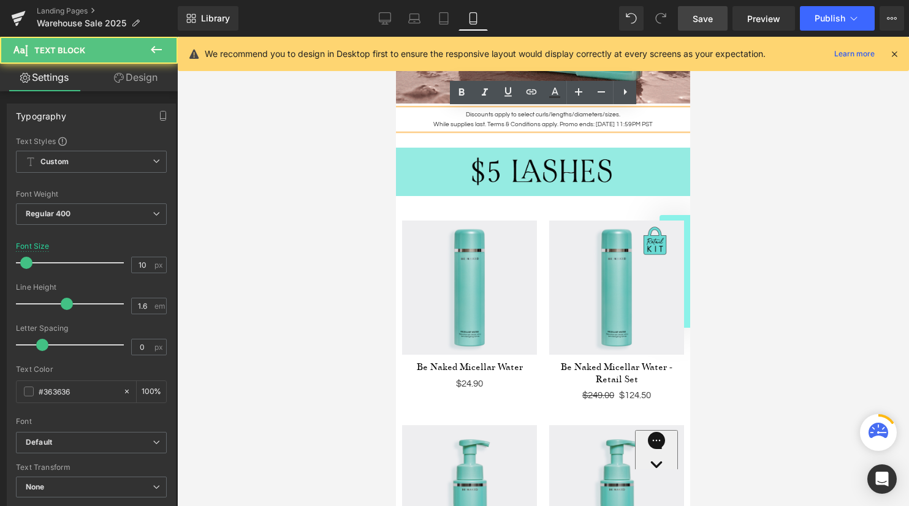
click at [583, 112] on p "Discounts apply to select curls/lengths/diameters/sizes." at bounding box center [543, 115] width 294 height 10
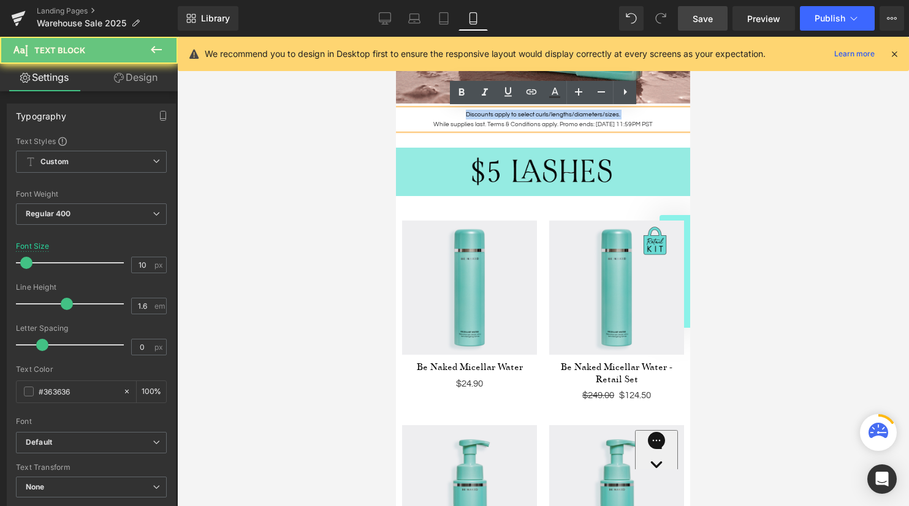
click at [583, 112] on p "Discounts apply to select curls/lengths/diameters/sizes." at bounding box center [543, 115] width 294 height 10
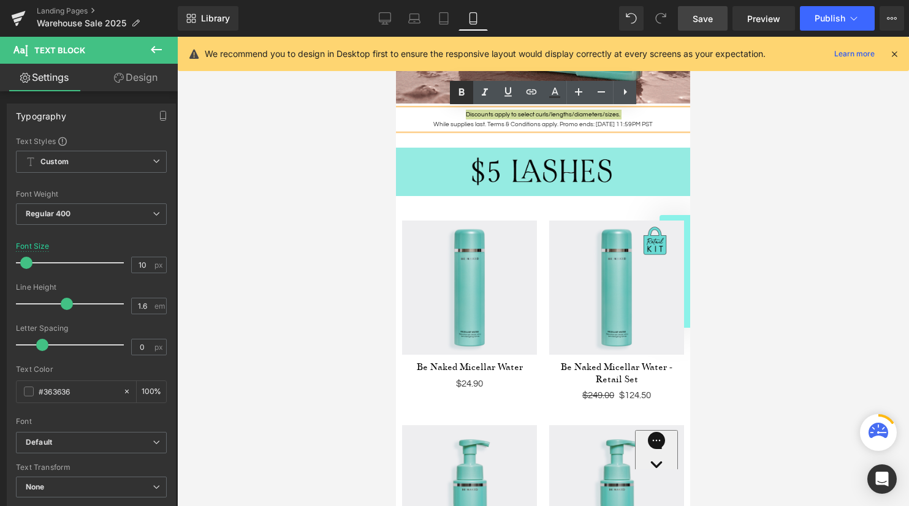
click at [461, 89] on icon at bounding box center [462, 91] width 6 height 7
click at [581, 123] on p "While supplies last. Terms & Conditions apply. Promo ends: 9/1/25 11:59PM PST" at bounding box center [543, 124] width 294 height 10
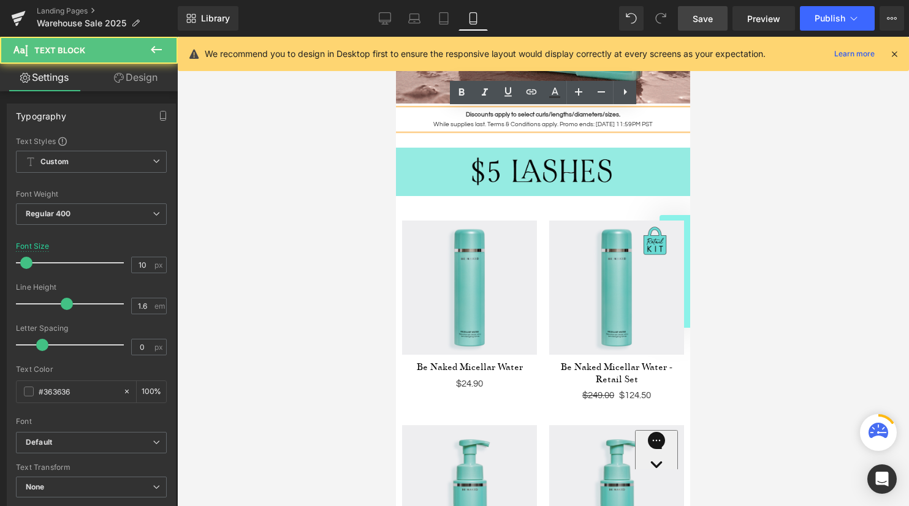
click at [698, 15] on span "Save" at bounding box center [702, 18] width 20 height 13
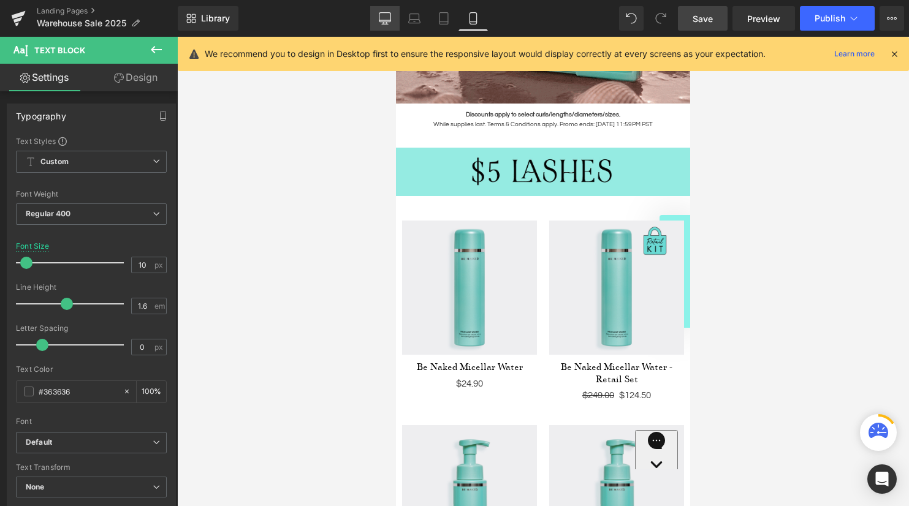
click at [391, 14] on link "Desktop" at bounding box center [384, 18] width 29 height 25
type input "14"
type input "100"
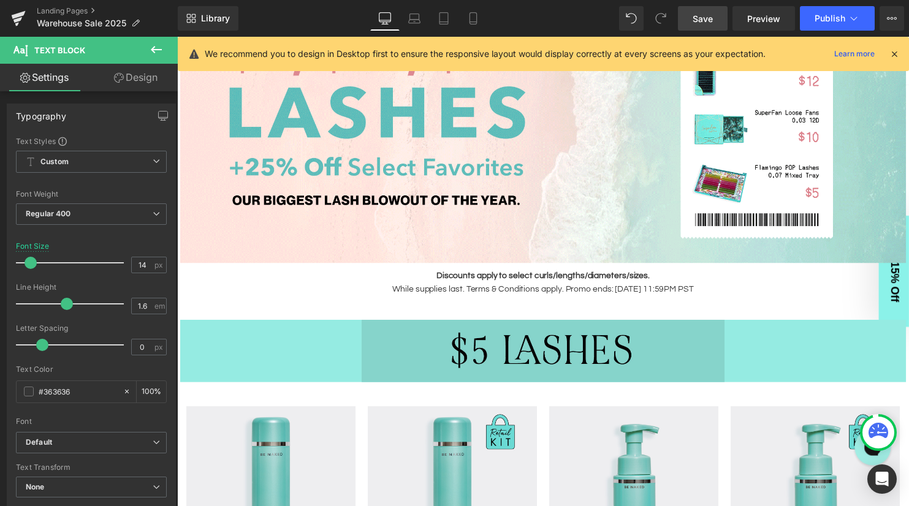
scroll to position [223, 0]
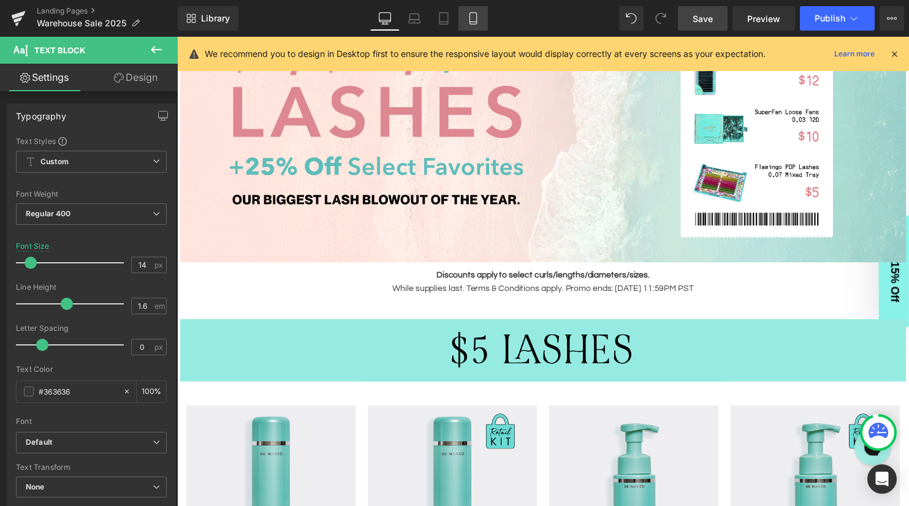
click at [475, 17] on icon at bounding box center [473, 18] width 12 height 12
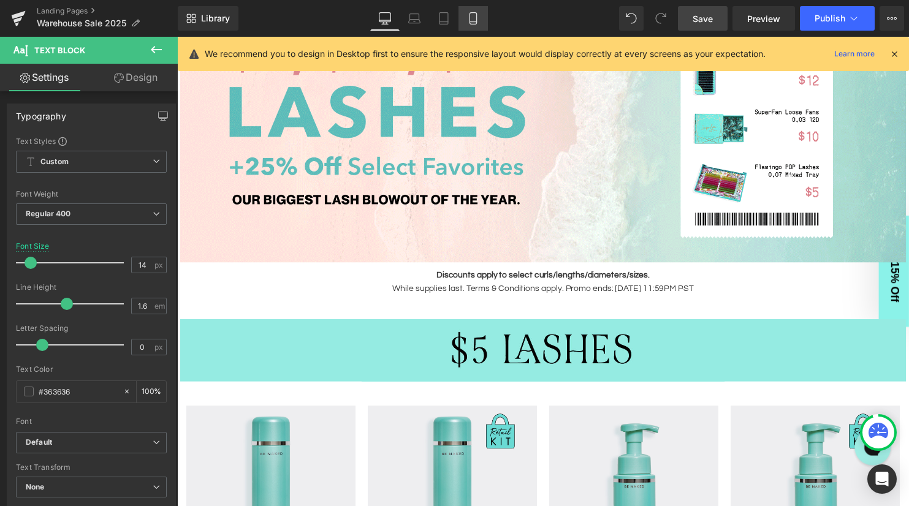
type input "10"
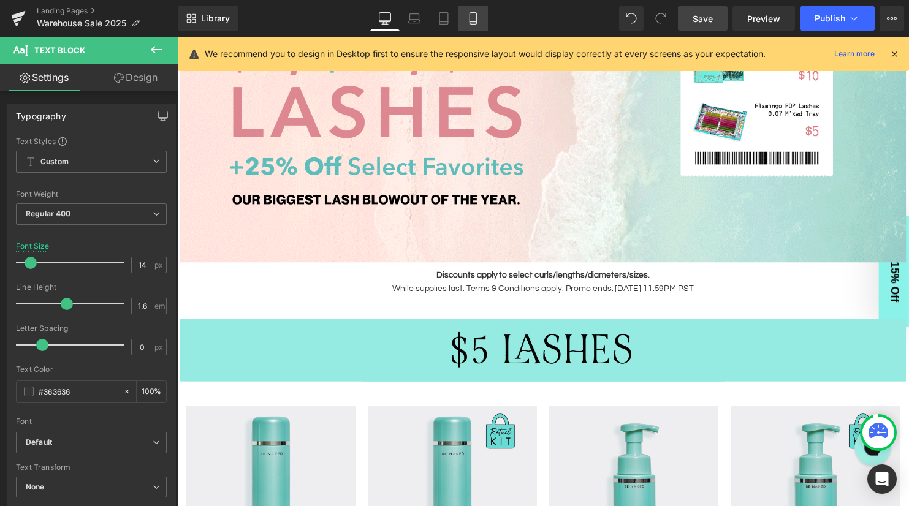
type input "100"
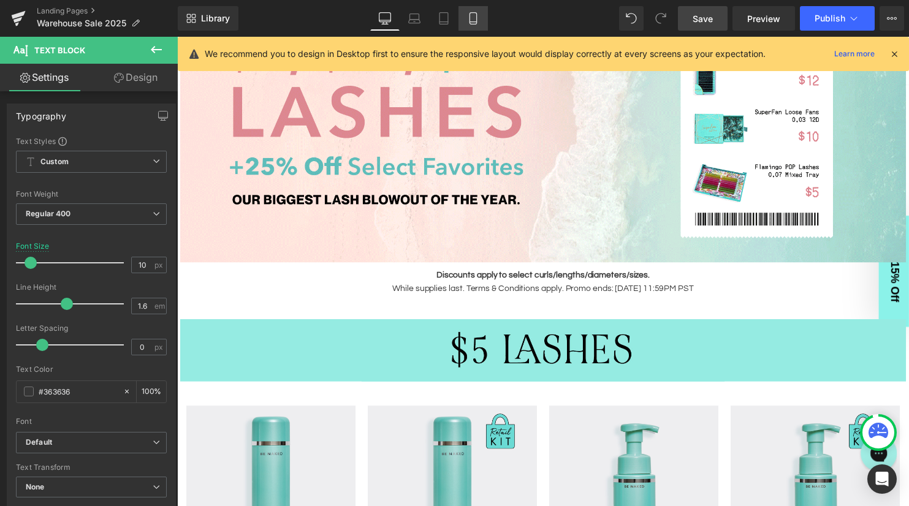
scroll to position [257, 0]
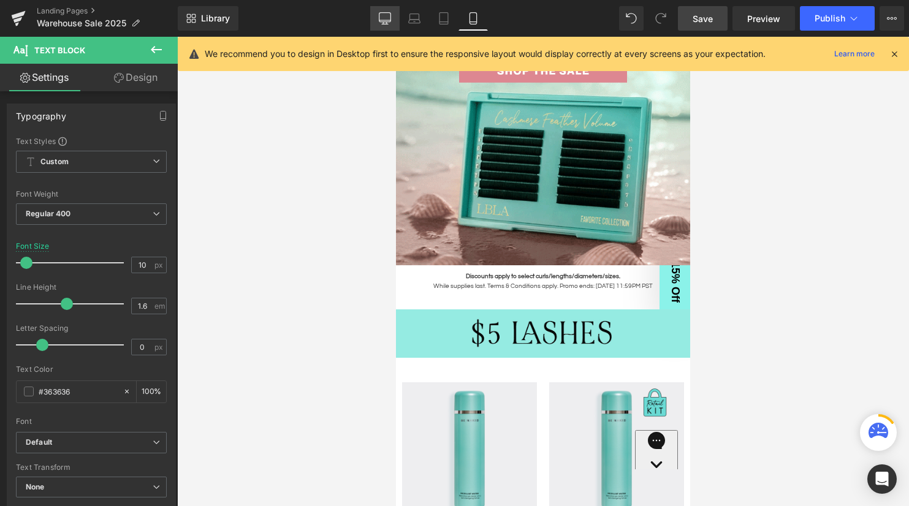
click at [380, 20] on icon at bounding box center [385, 20] width 12 height 0
type input "14"
type input "100"
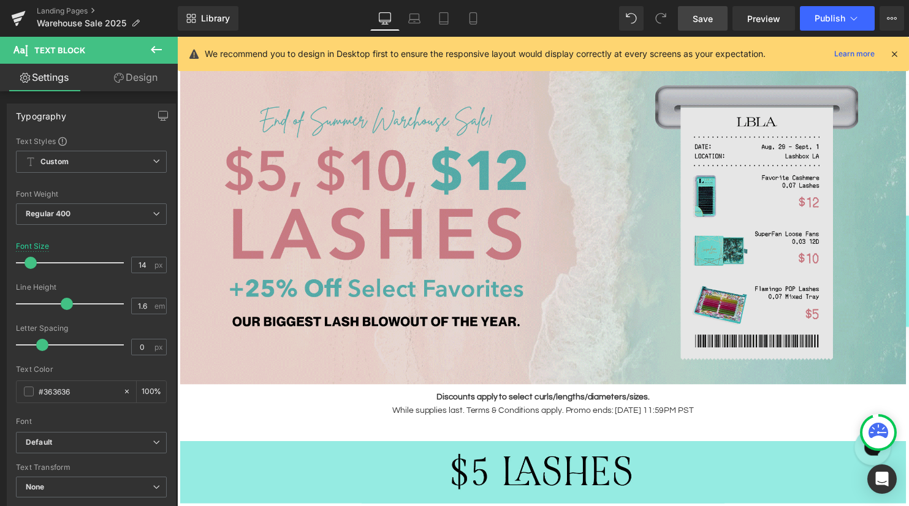
scroll to position [0, 0]
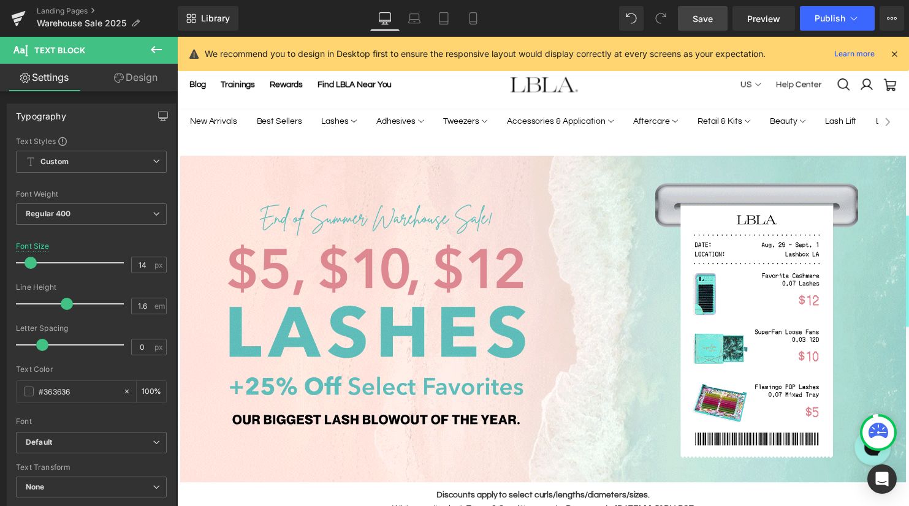
click at [698, 19] on span "Save" at bounding box center [702, 18] width 20 height 13
